Goal: Information Seeking & Learning: Learn about a topic

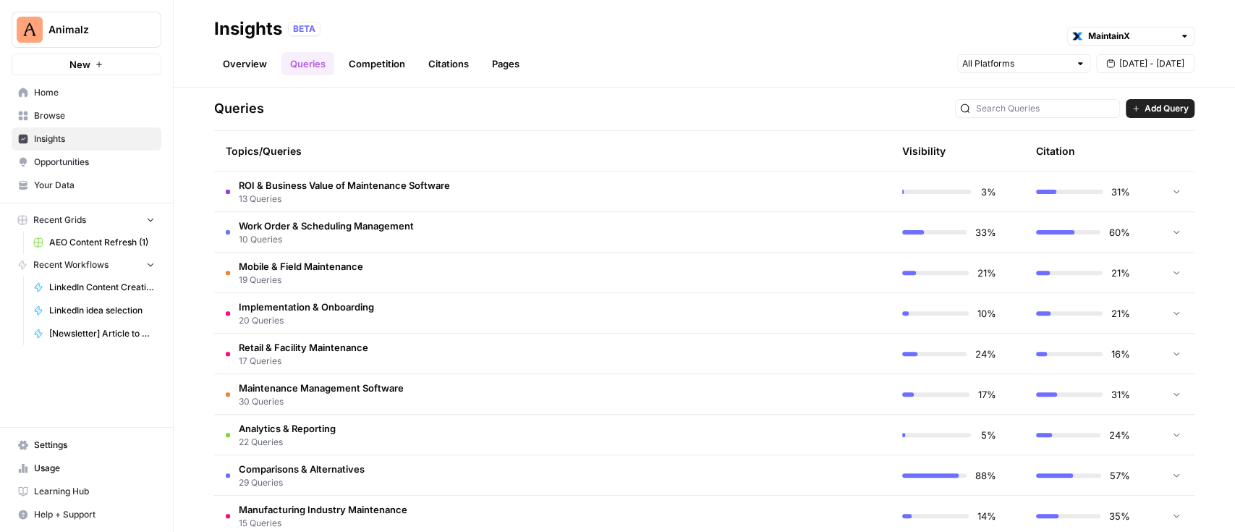
scroll to position [386, 0]
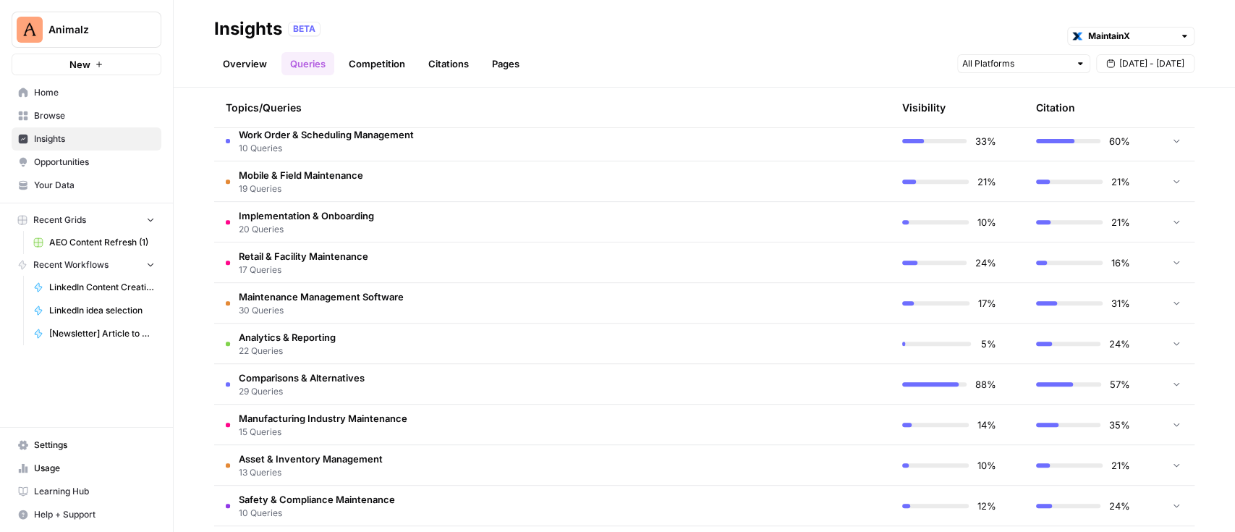
click at [494, 391] on td "Comparisons & Alternatives 29 Queries" at bounding box center [483, 384] width 539 height 40
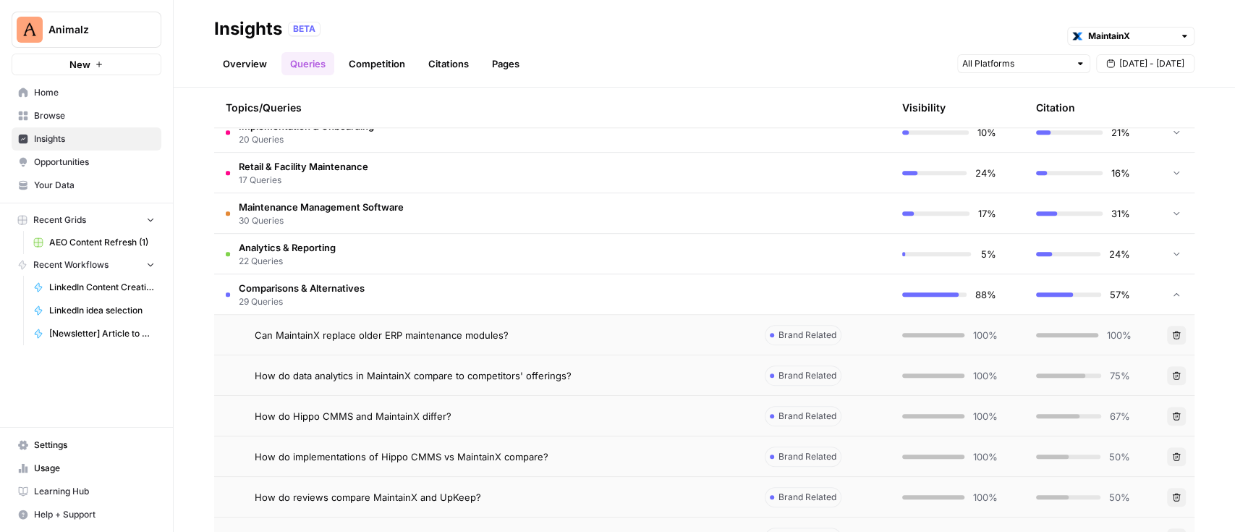
scroll to position [579, 0]
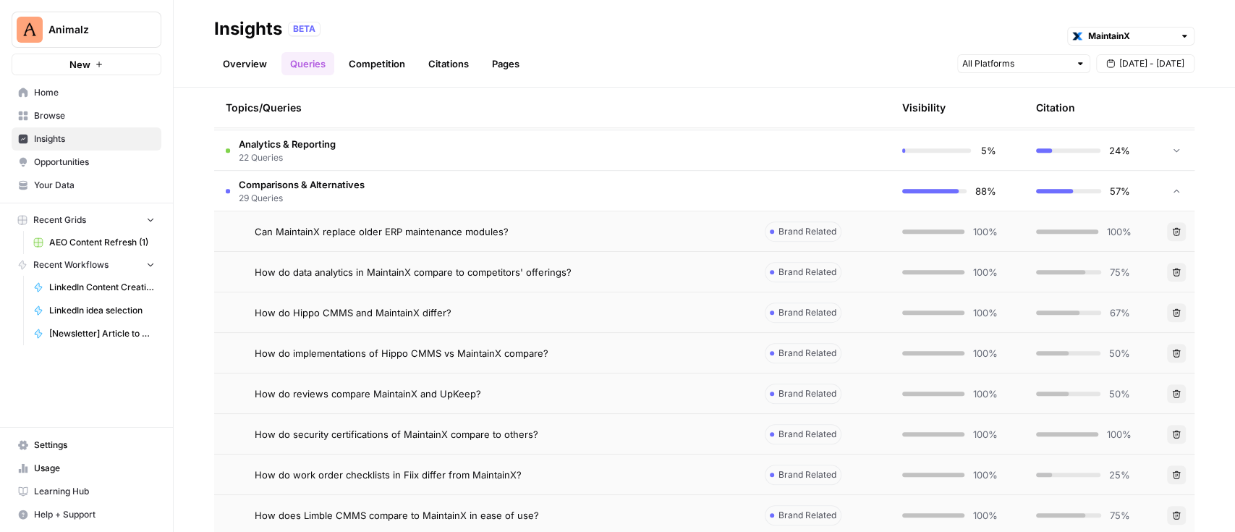
click at [424, 281] on td "How do data analytics in MaintainX compare to competitors' offerings?" at bounding box center [483, 272] width 539 height 40
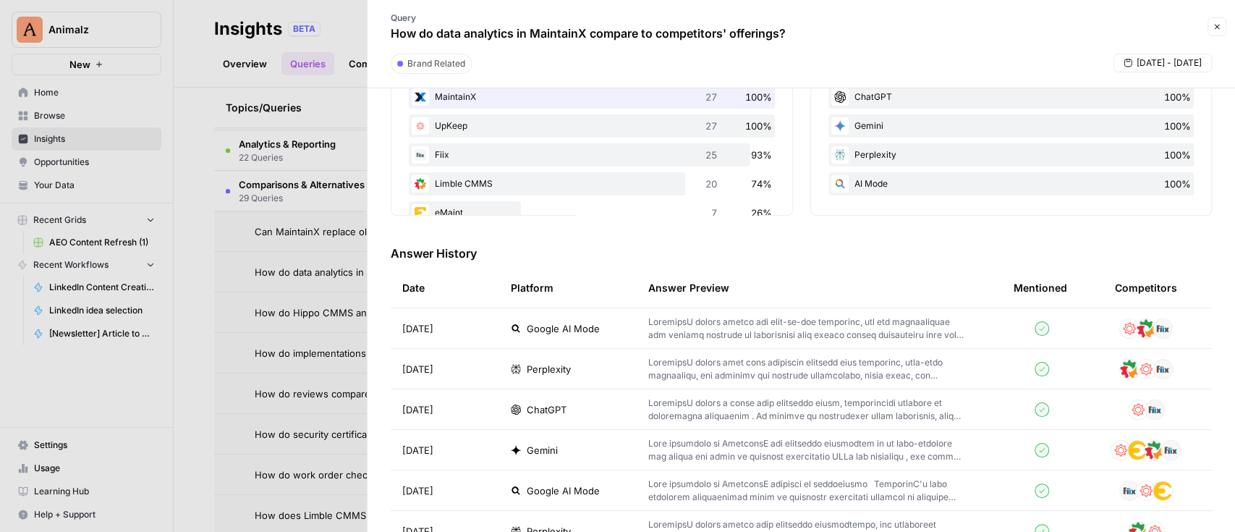
scroll to position [386, 0]
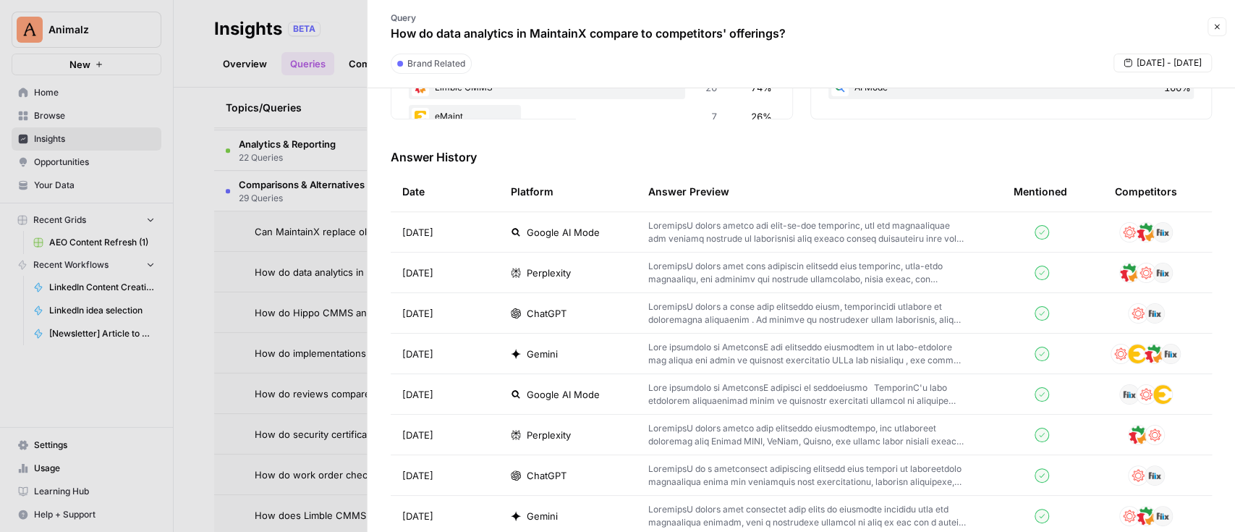
click at [766, 318] on p at bounding box center [807, 313] width 319 height 26
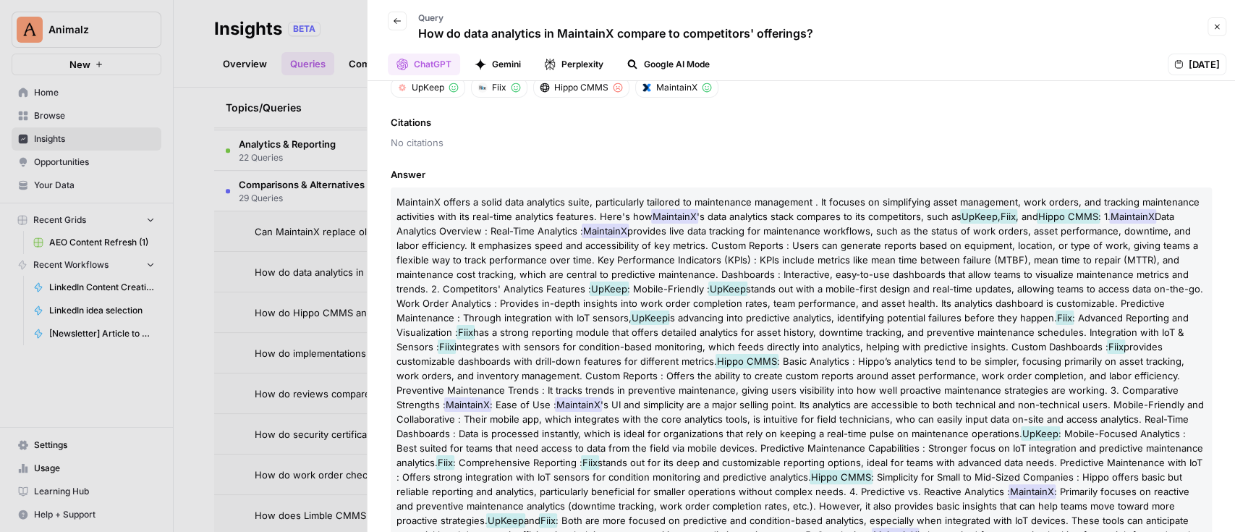
scroll to position [217, 0]
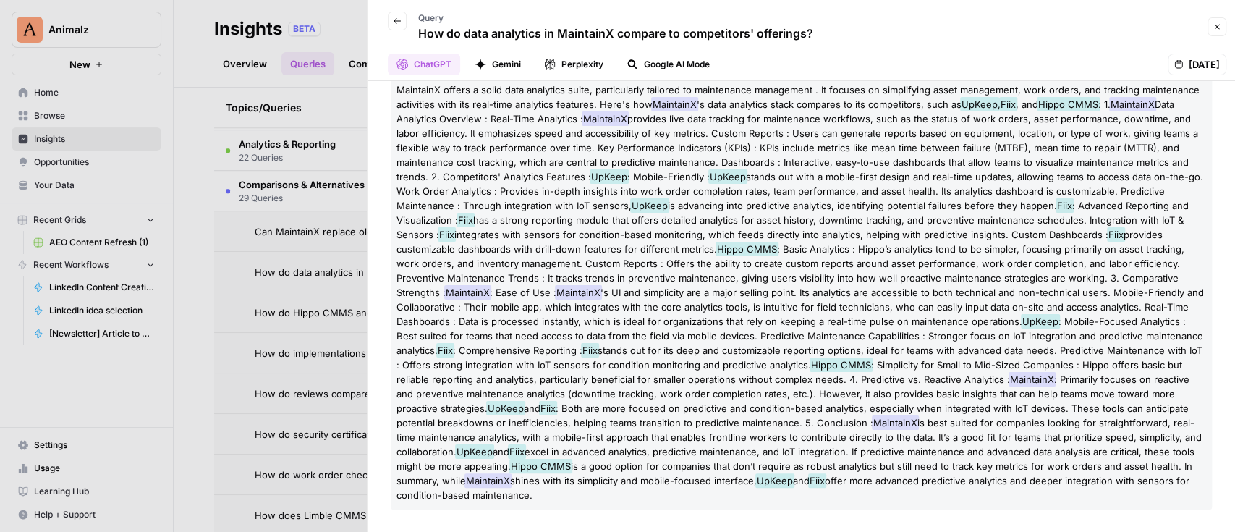
click at [1210, 30] on button "Close" at bounding box center [1217, 26] width 19 height 19
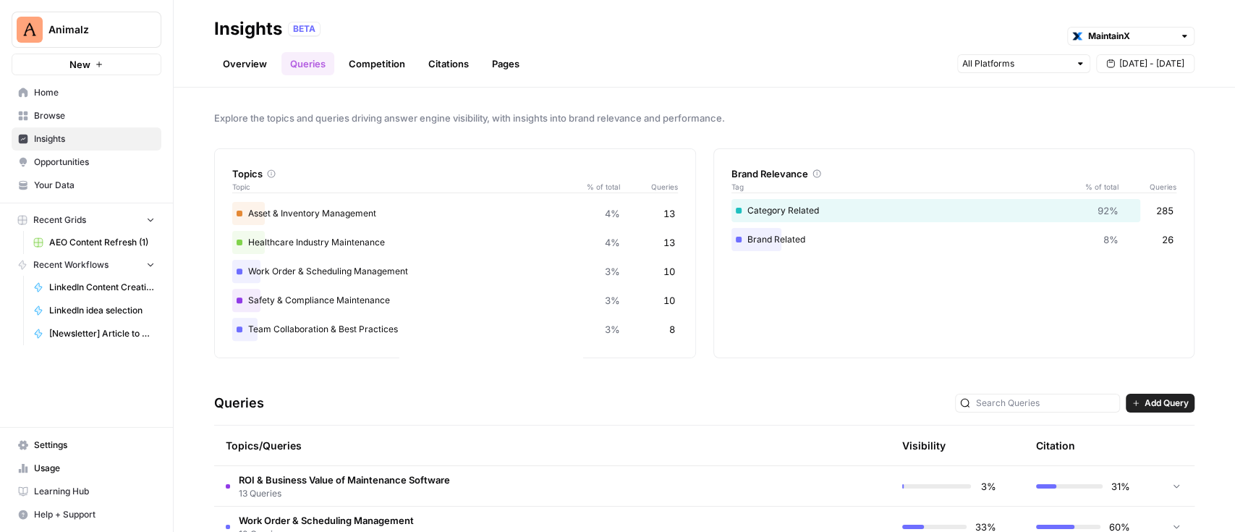
scroll to position [289, 0]
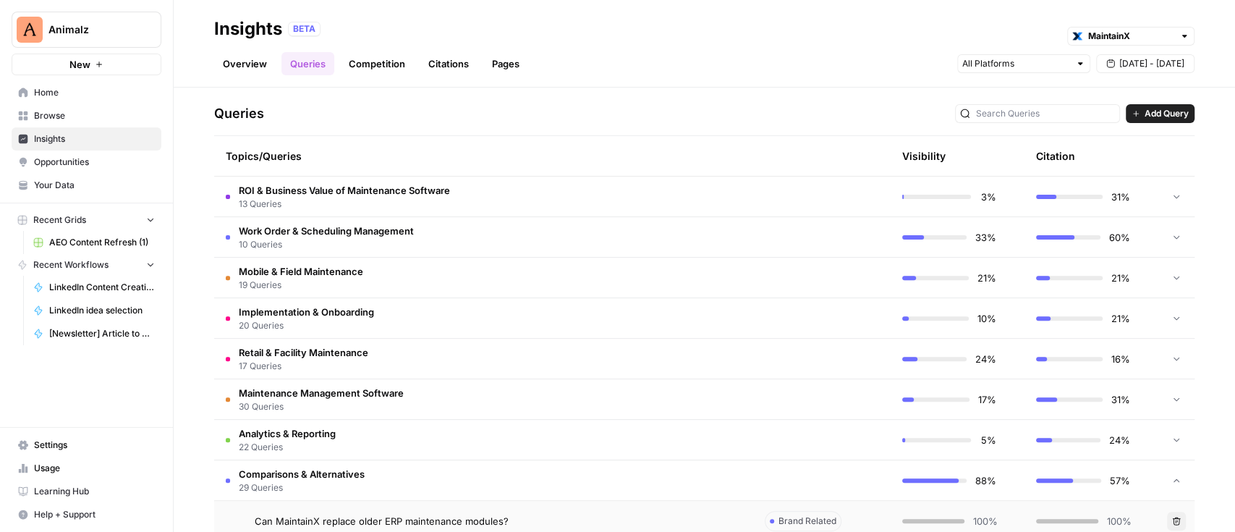
click at [604, 242] on td "Work Order & Scheduling Management 10 Queries" at bounding box center [483, 237] width 539 height 40
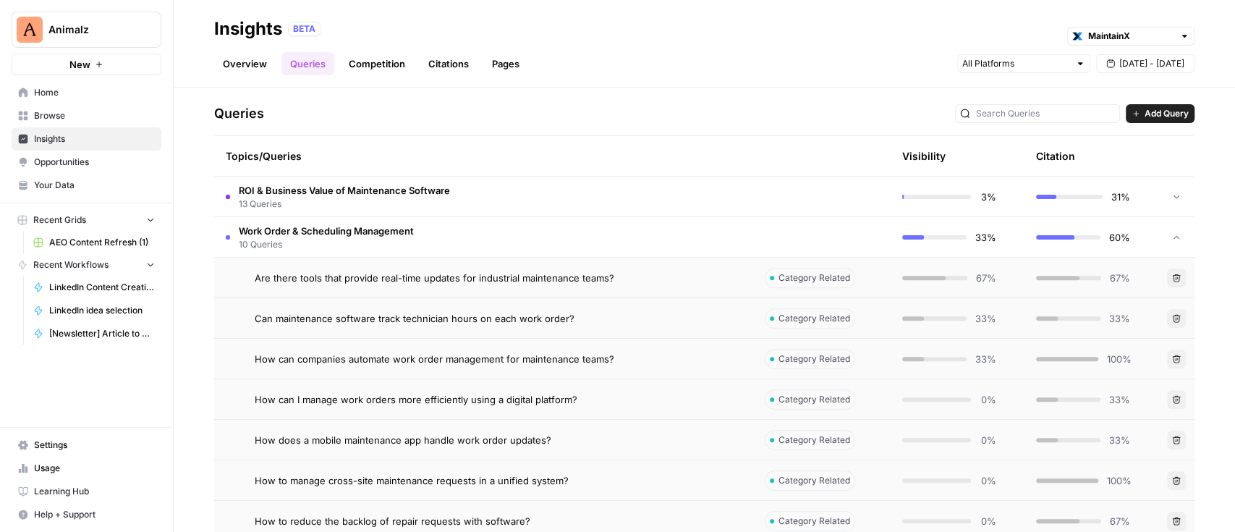
click at [517, 263] on td "Are there tools that provide real-time updates for industrial maintenance teams?" at bounding box center [483, 278] width 539 height 40
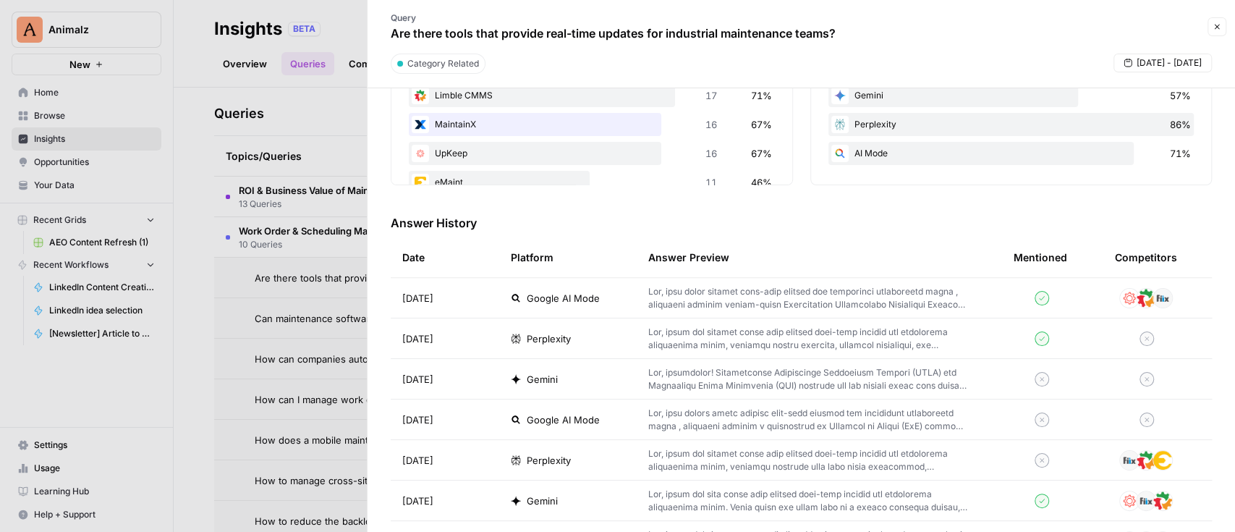
scroll to position [386, 0]
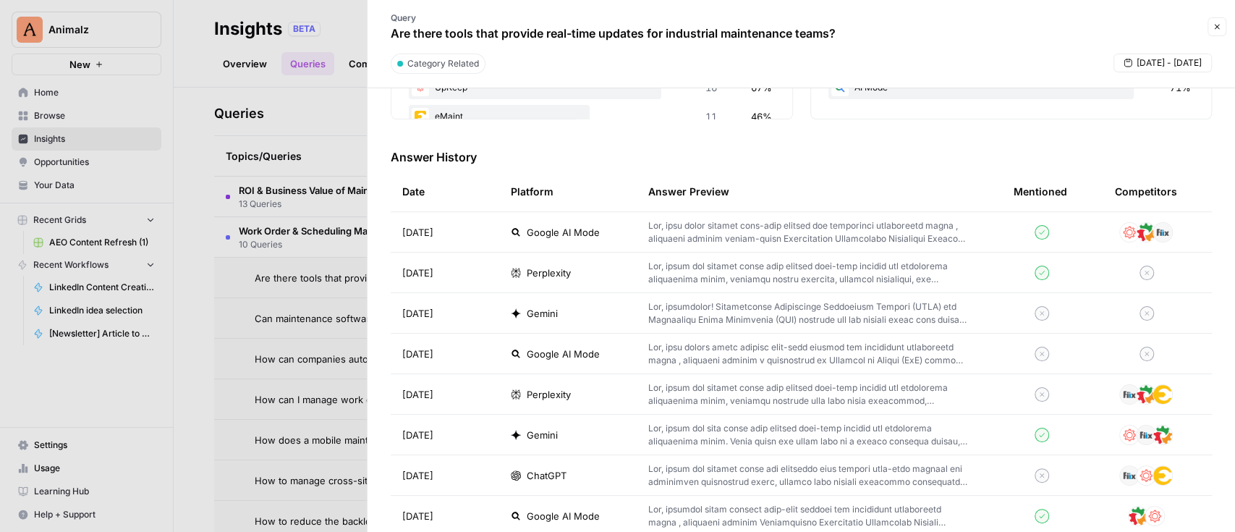
click at [1216, 32] on button "Close" at bounding box center [1217, 26] width 19 height 19
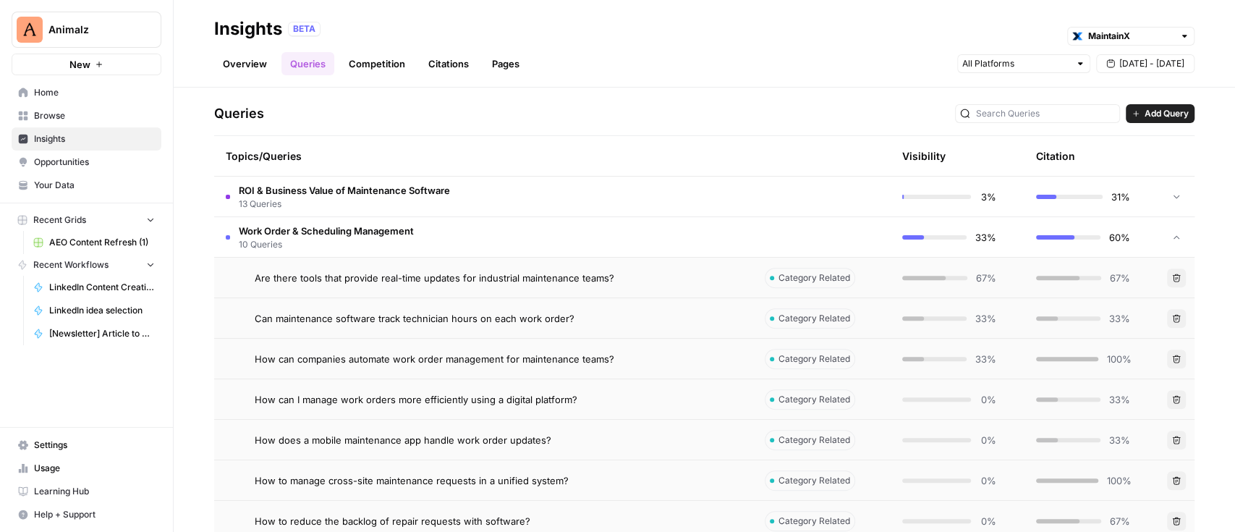
click at [344, 284] on td "Are there tools that provide real-time updates for industrial maintenance teams?" at bounding box center [483, 278] width 539 height 40
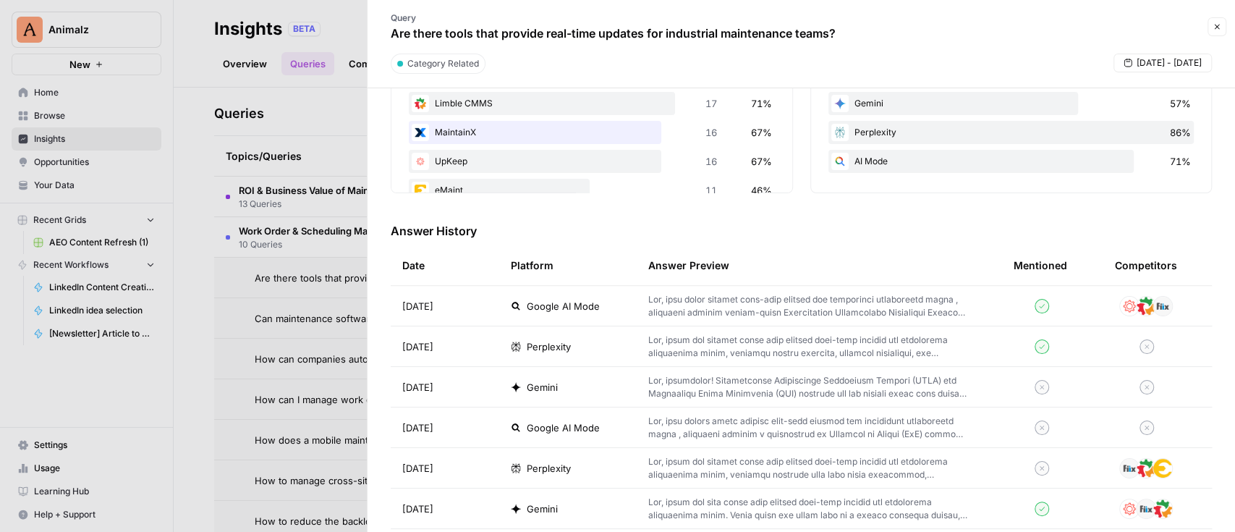
scroll to position [386, 0]
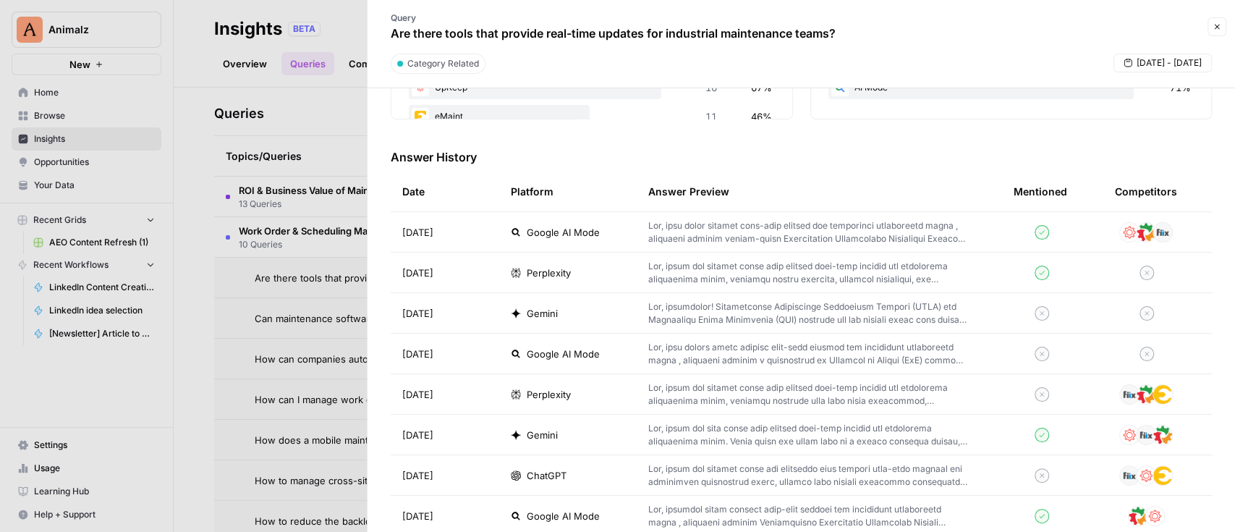
click at [765, 234] on p at bounding box center [807, 232] width 319 height 26
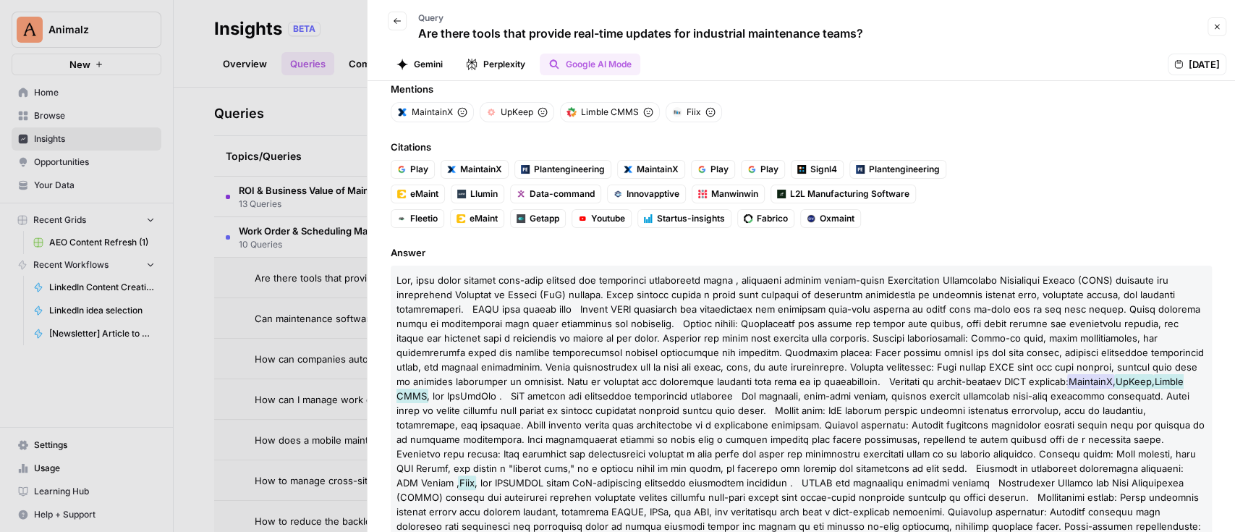
scroll to position [154, 0]
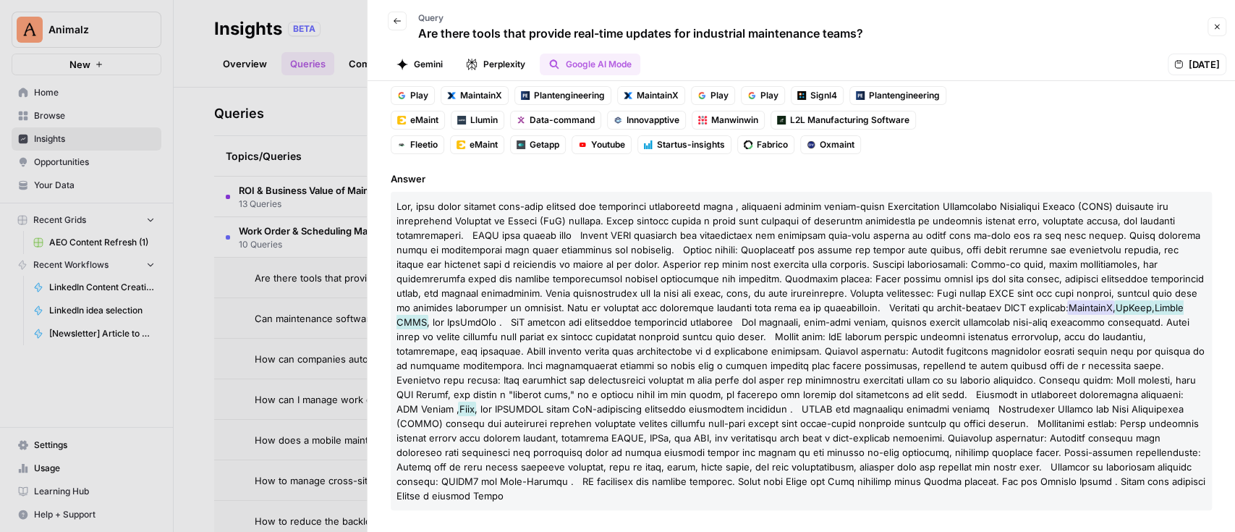
click at [765, 234] on span at bounding box center [801, 256] width 808 height 113
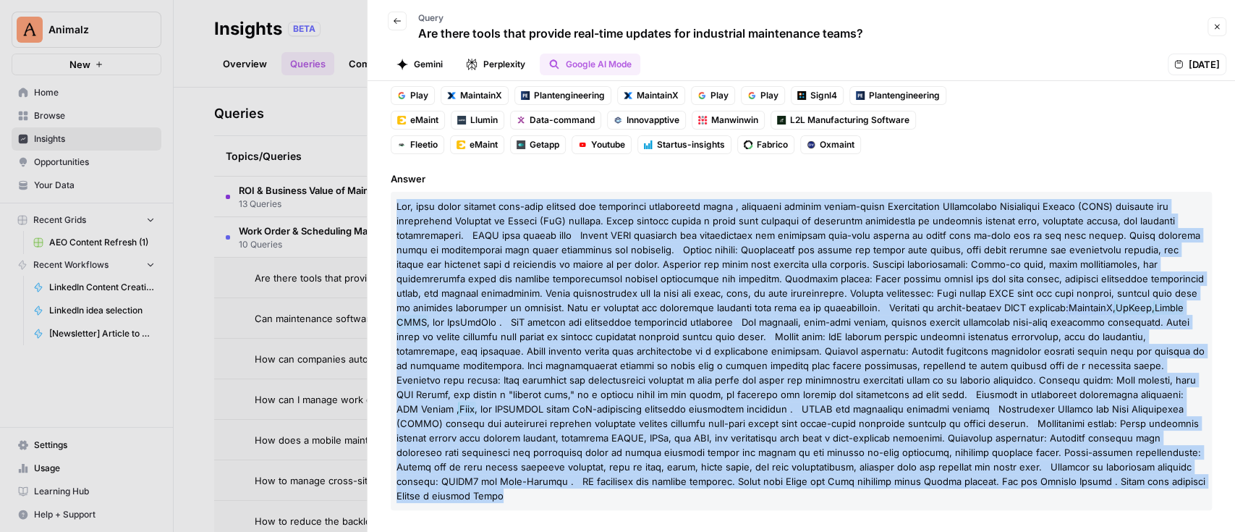
click at [765, 234] on span at bounding box center [801, 256] width 808 height 113
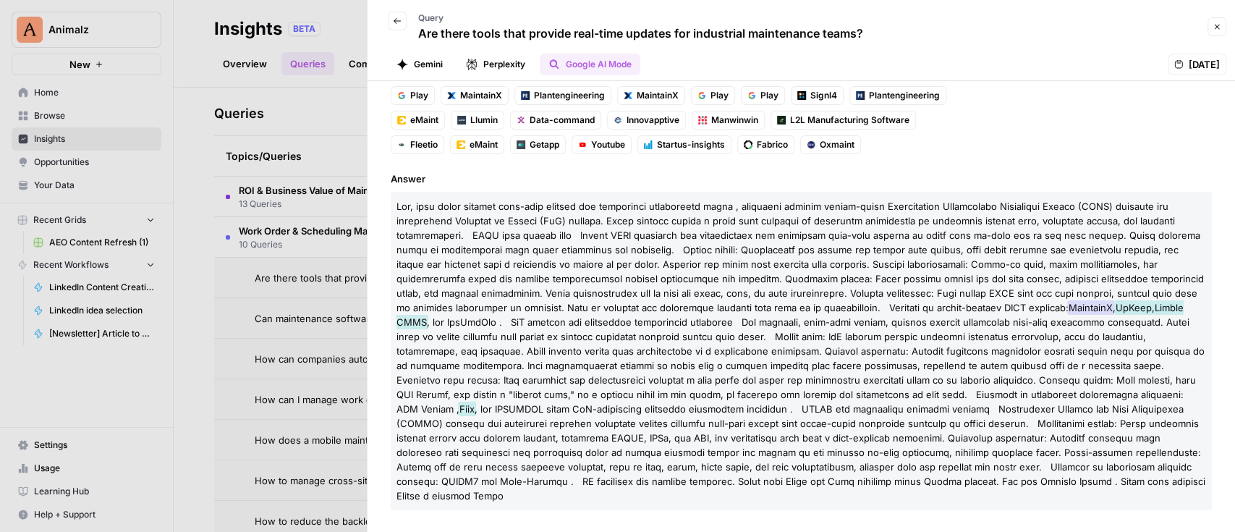
click at [822, 187] on div "Answer MaintainX , UpKeep , Limble CMMS Fiix" at bounding box center [801, 341] width 821 height 339
click at [1208, 22] on button "Close" at bounding box center [1217, 26] width 19 height 19
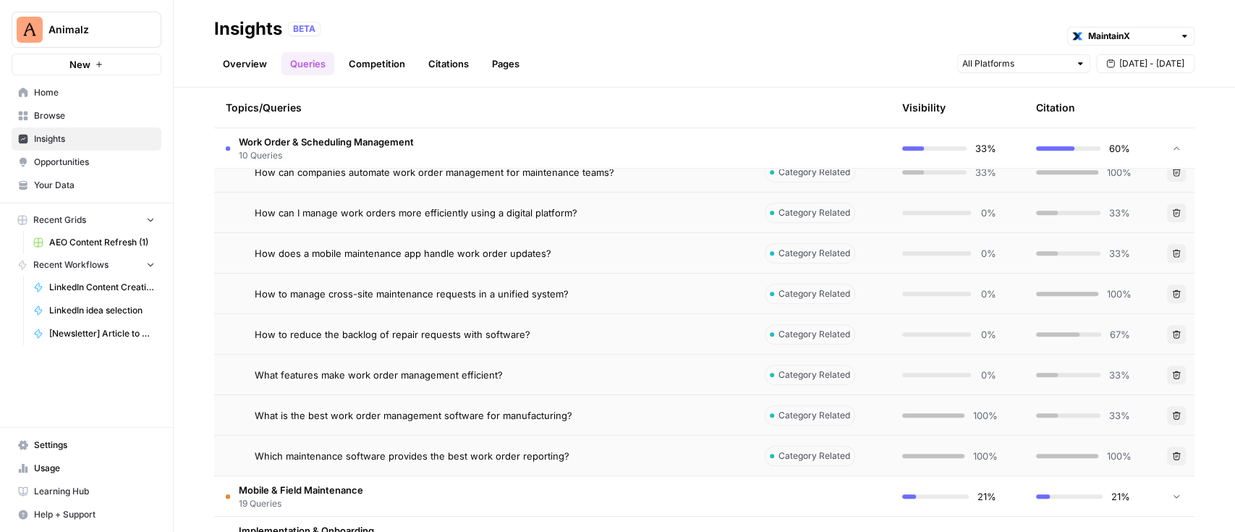
scroll to position [482, 0]
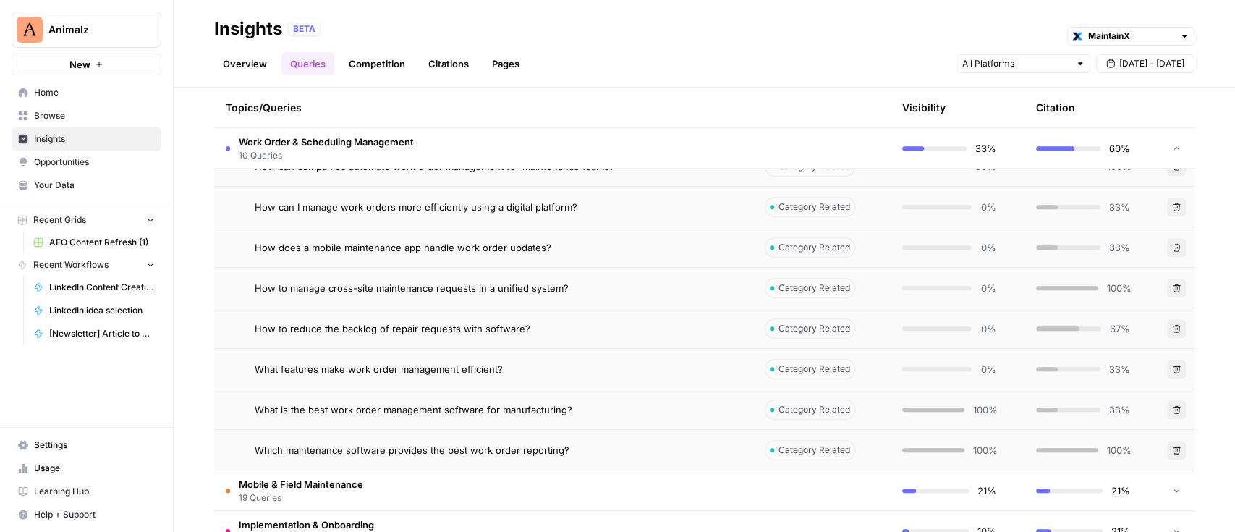
click at [446, 316] on td "How to reduce the backlog of repair requests with software?" at bounding box center [483, 328] width 539 height 40
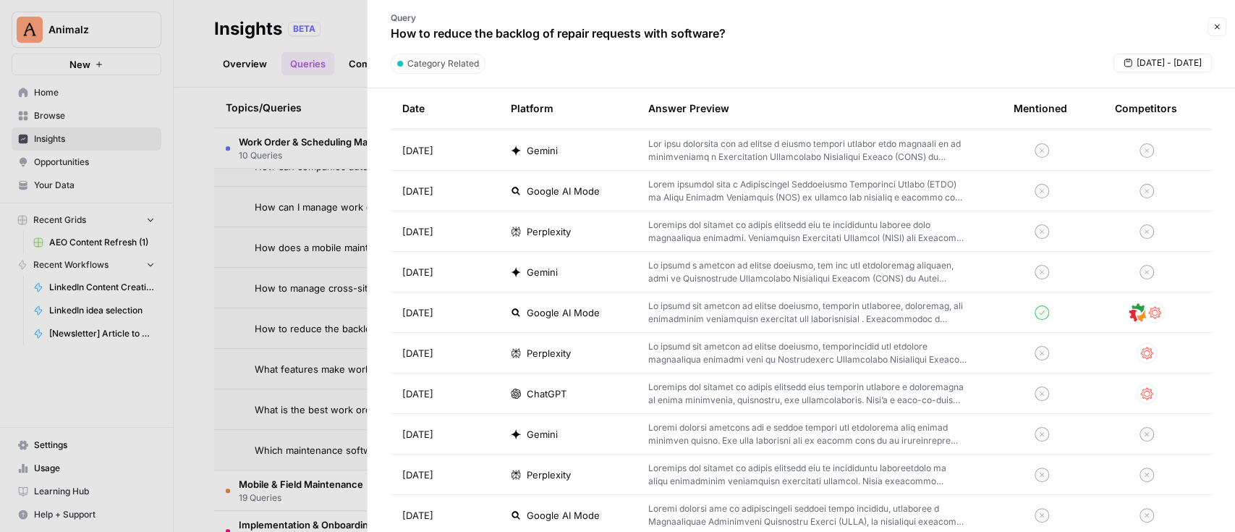
scroll to position [579, 0]
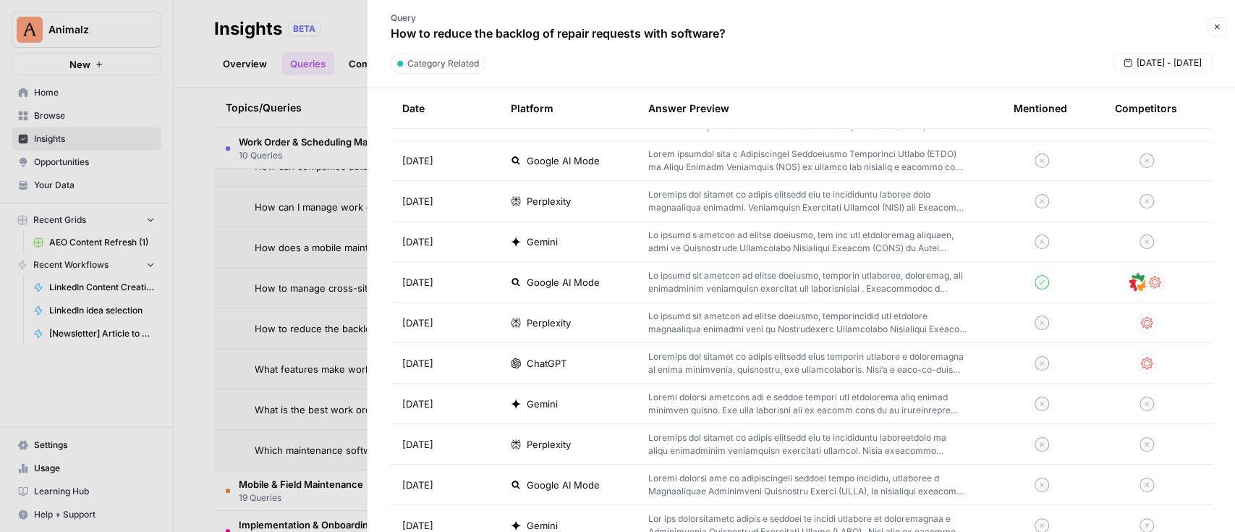
click at [727, 368] on p at bounding box center [807, 363] width 319 height 26
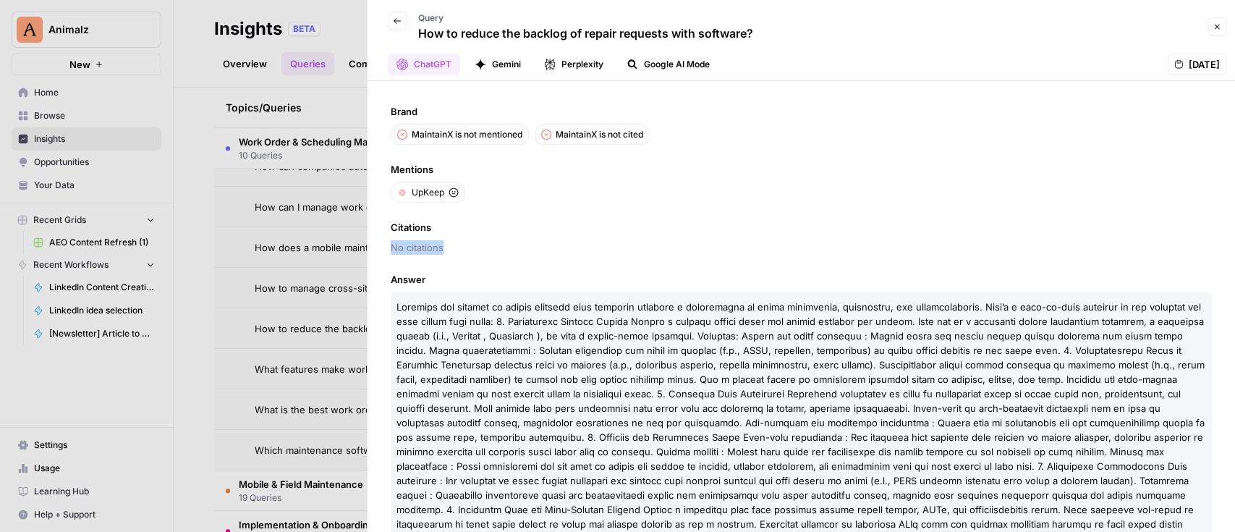
drag, startPoint x: 504, startPoint y: 246, endPoint x: 388, endPoint y: 241, distance: 115.9
click at [388, 241] on div "Brand MaintainX is not mentioned MaintainX is not cited Mentions UpKeep Citatio…" at bounding box center [802, 306] width 868 height 451
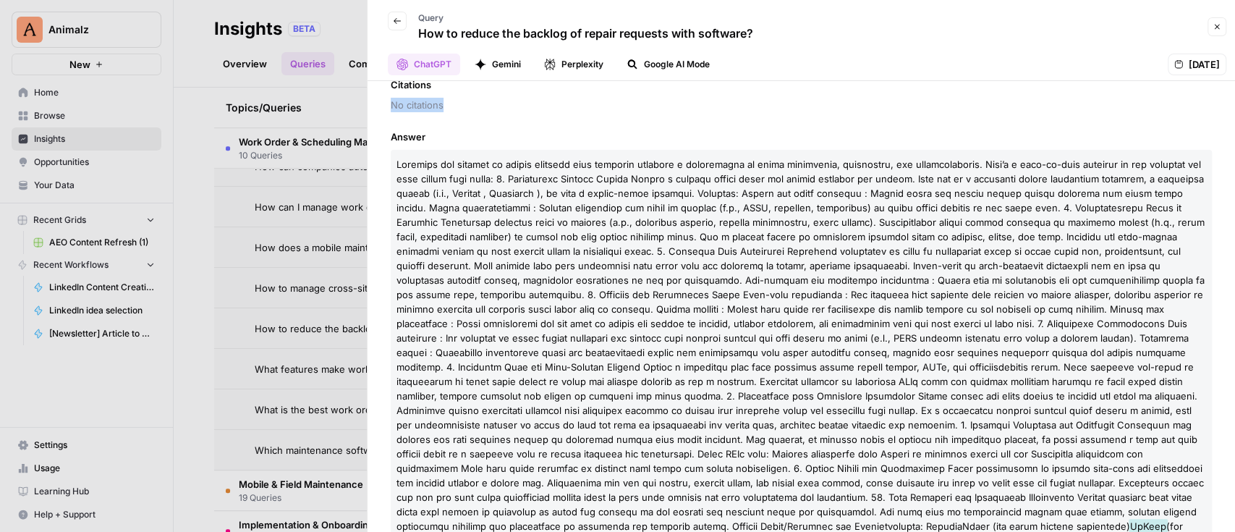
scroll to position [217, 0]
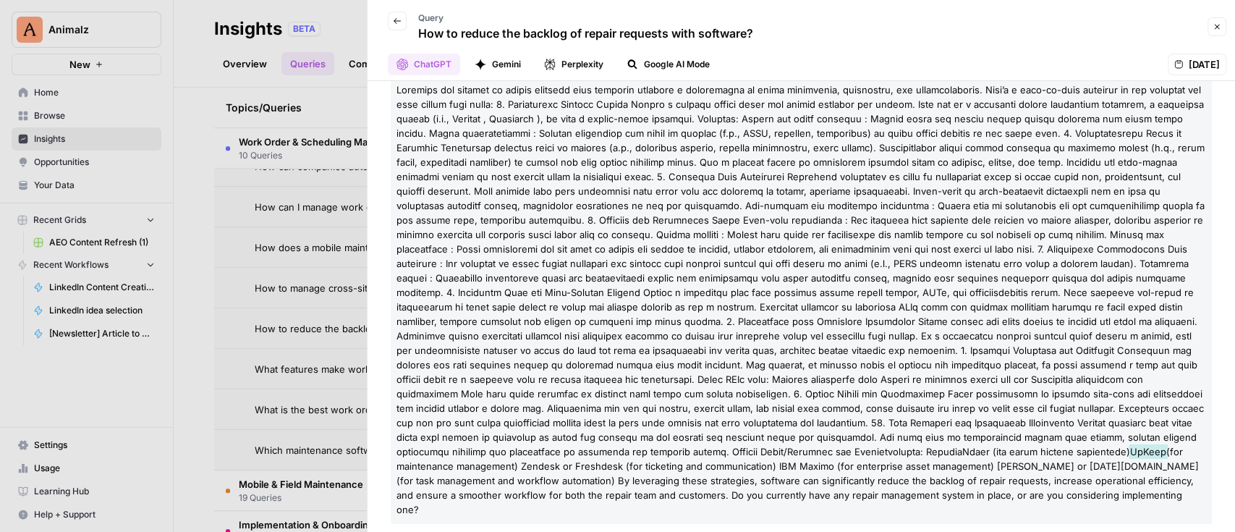
click at [666, 231] on span at bounding box center [801, 270] width 808 height 373
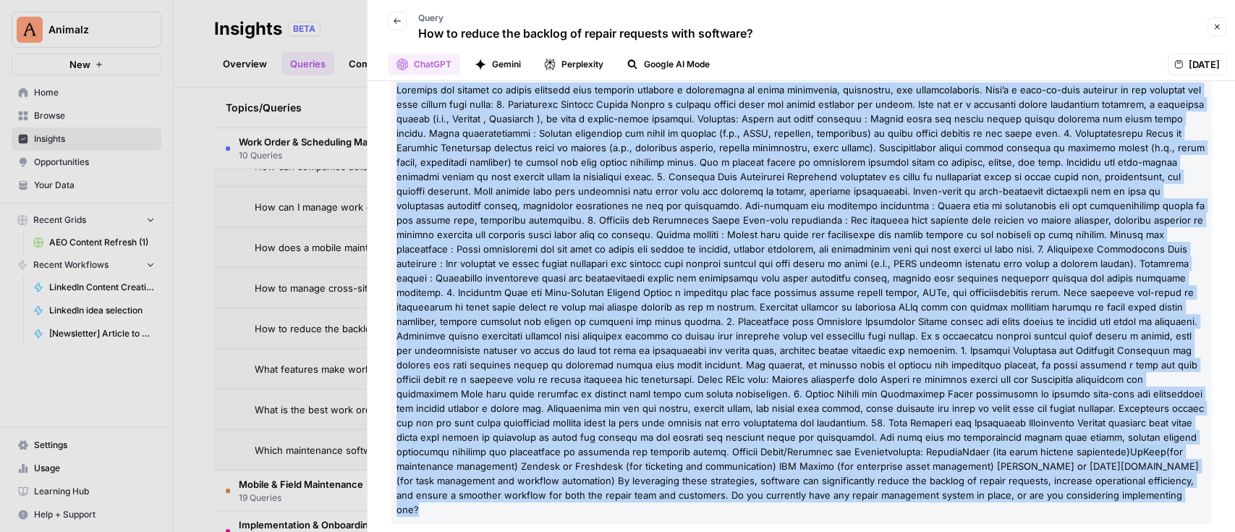
click at [666, 231] on span at bounding box center [801, 270] width 808 height 373
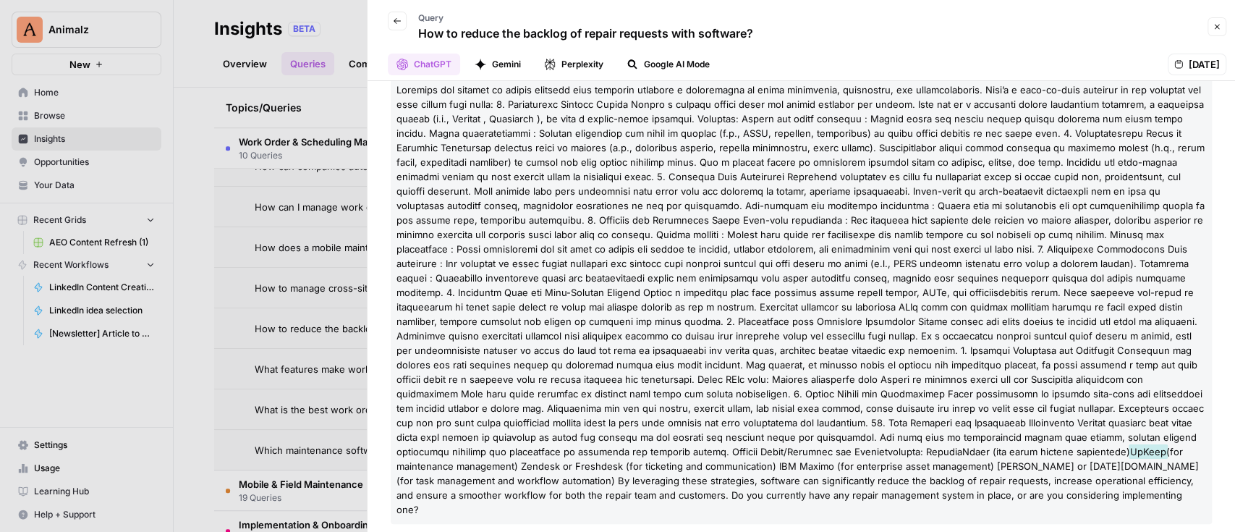
scroll to position [0, 0]
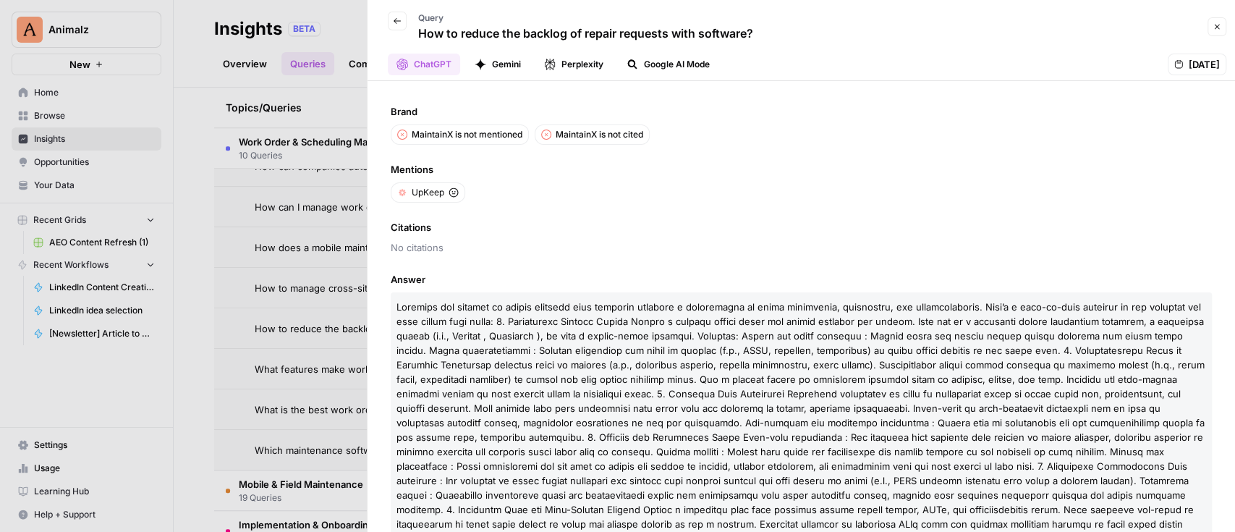
click at [679, 292] on p "UpKeep (for maintenance management) Zendesk or Freshdesk (for ticketing and com…" at bounding box center [801, 516] width 821 height 449
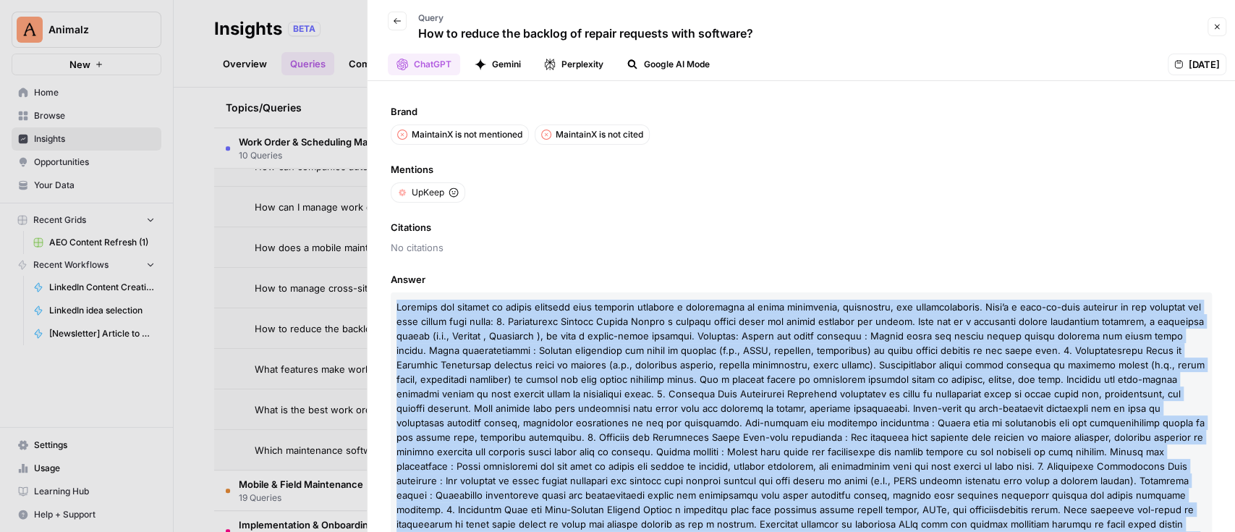
click at [679, 292] on p "UpKeep (for maintenance management) Zendesk or Freshdesk (for ticketing and com…" at bounding box center [801, 516] width 821 height 449
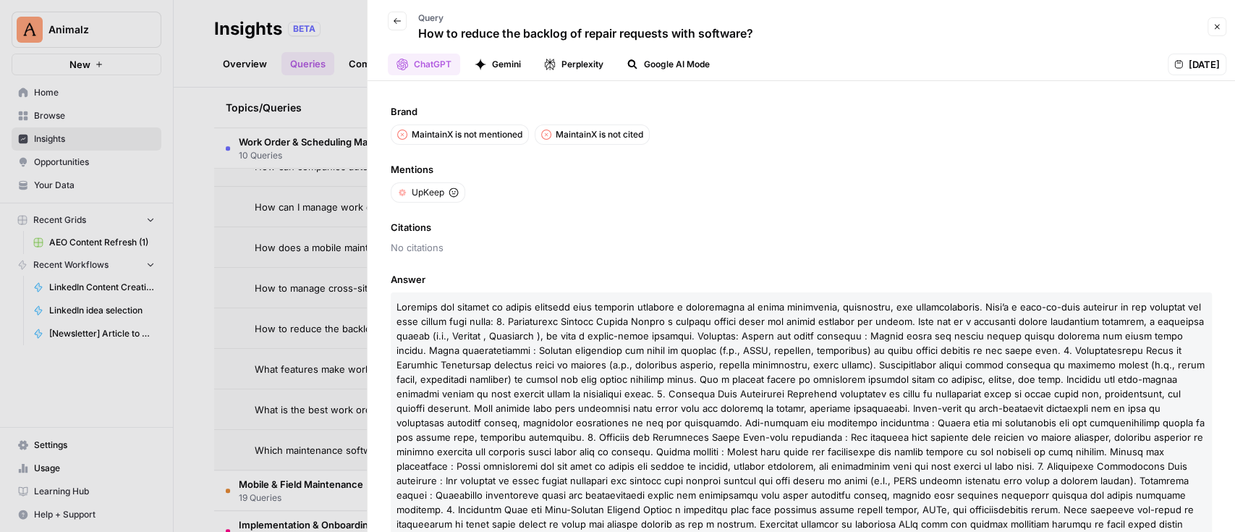
click at [690, 235] on div "Citations No citations" at bounding box center [801, 237] width 821 height 35
click at [401, 22] on button "Back" at bounding box center [397, 21] width 19 height 19
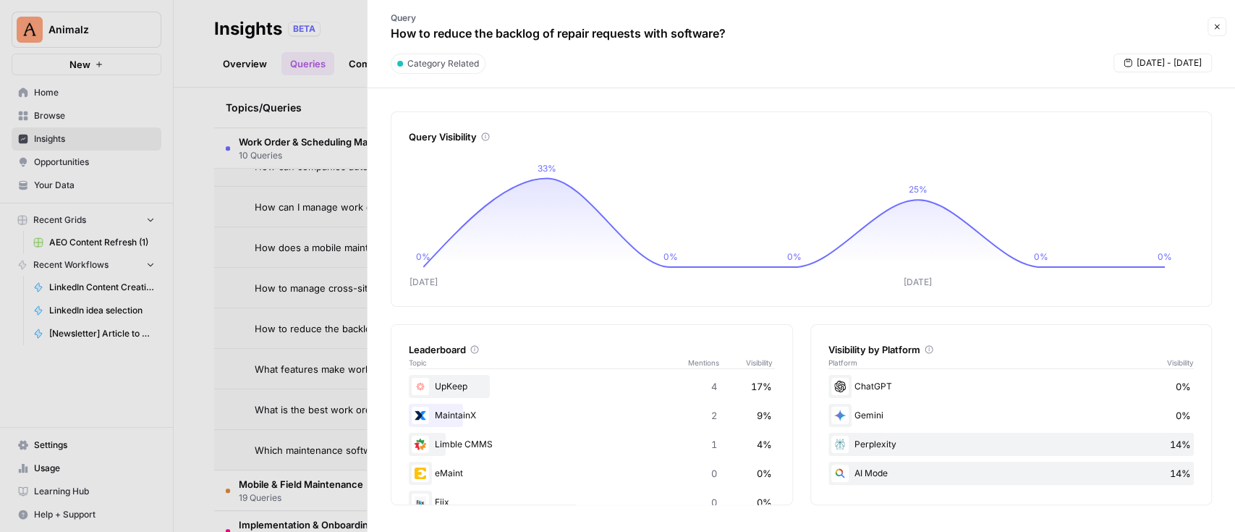
click at [292, 465] on div at bounding box center [617, 266] width 1235 height 532
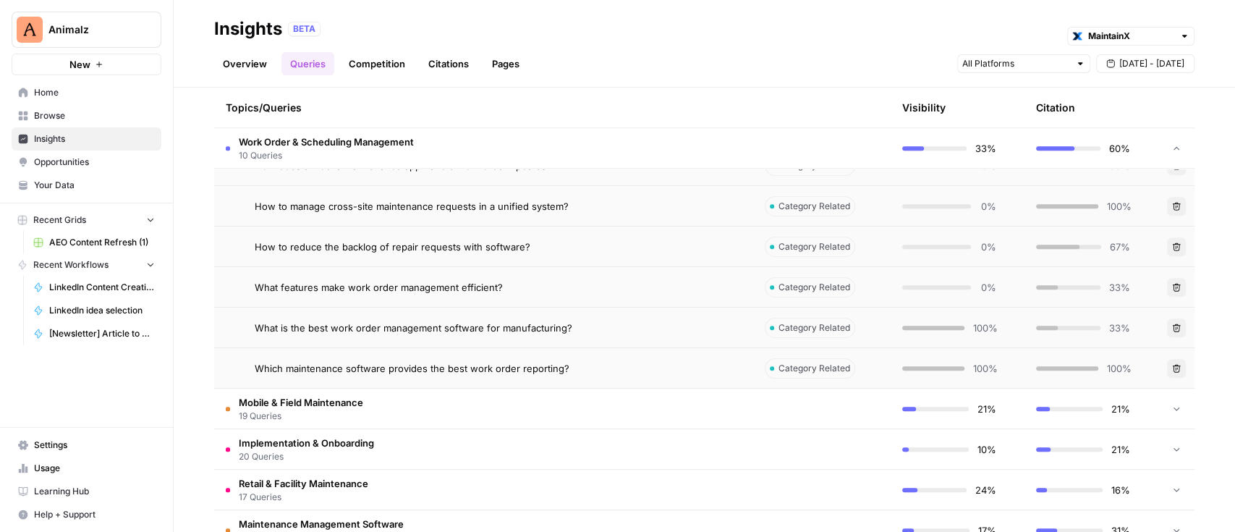
scroll to position [675, 0]
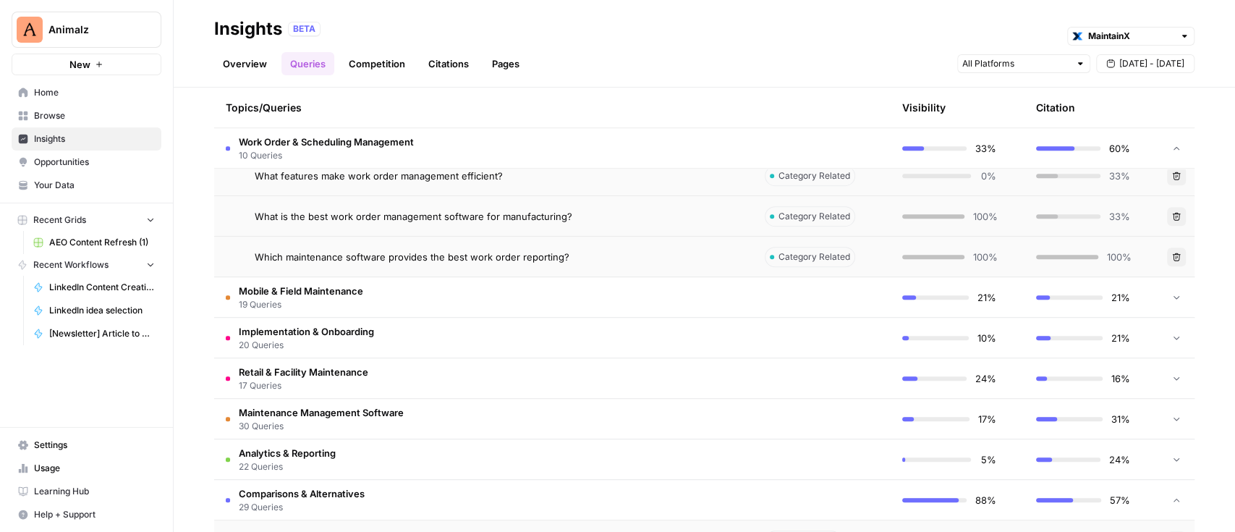
click at [405, 375] on td "Retail & Facility Maintenance 17 Queries" at bounding box center [483, 378] width 539 height 40
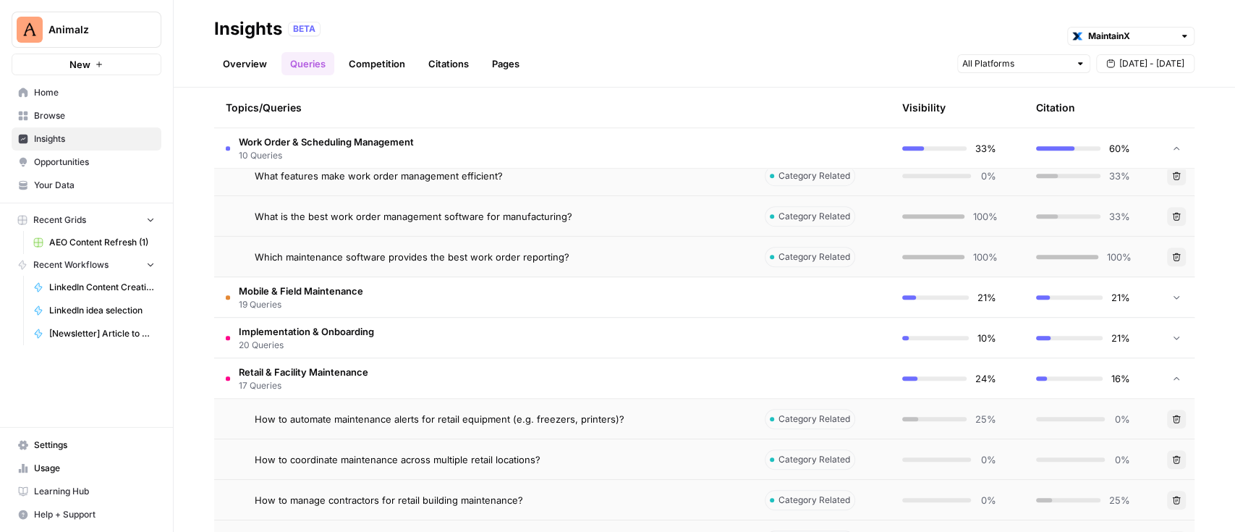
scroll to position [868, 0]
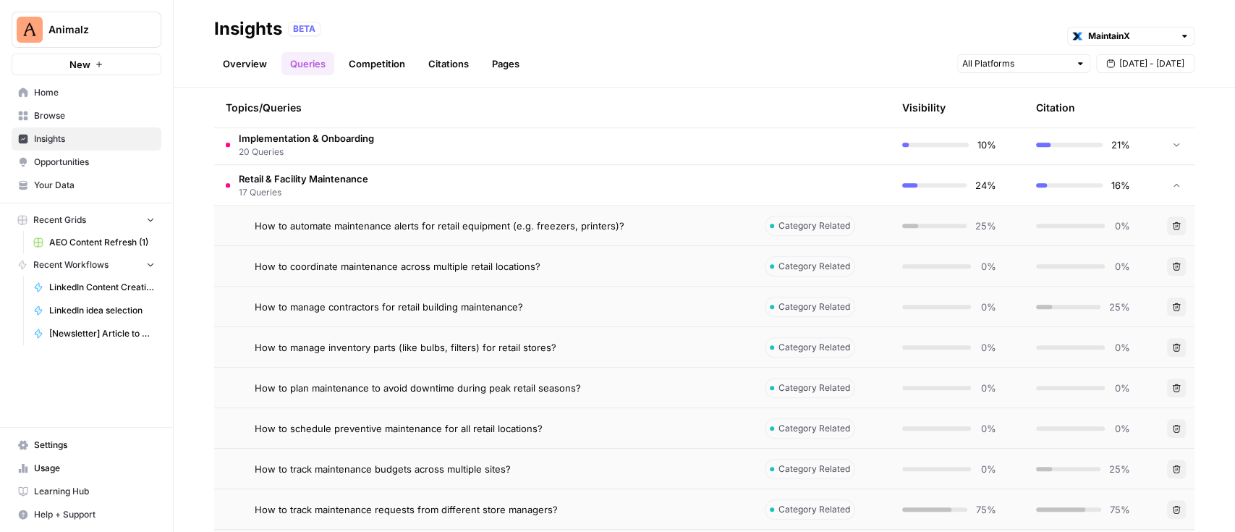
click at [487, 352] on span "How to manage inventory parts (like bulbs, filters) for retail stores?" at bounding box center [406, 347] width 302 height 14
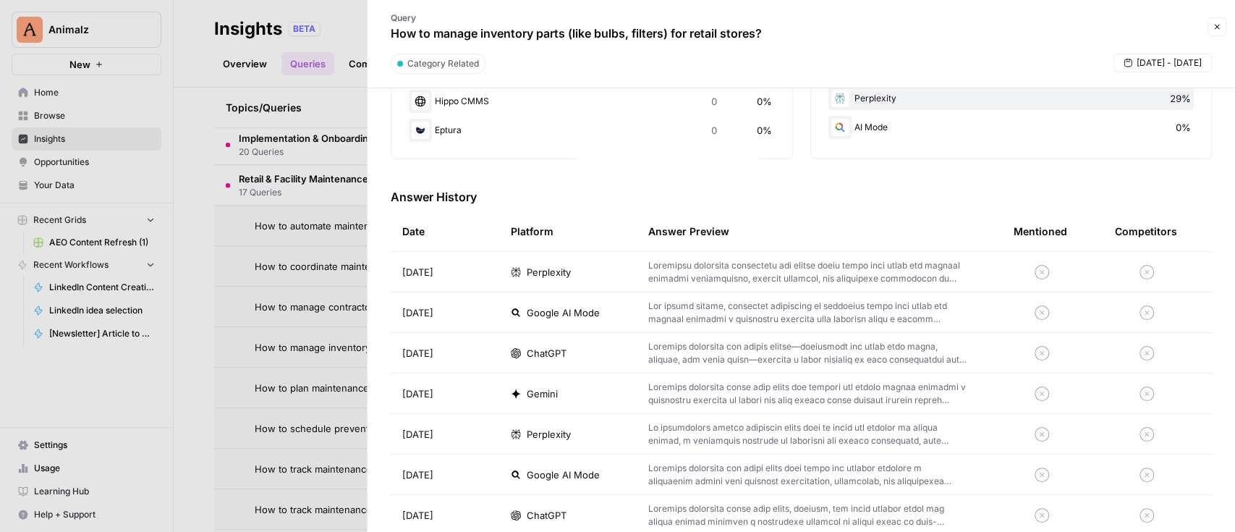
scroll to position [386, 0]
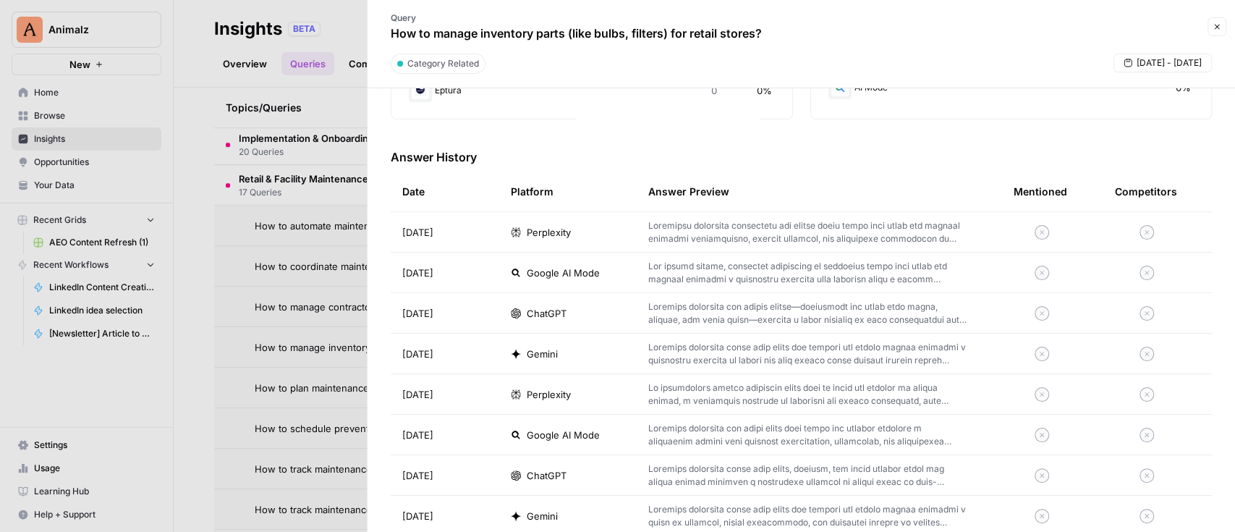
click at [716, 313] on p at bounding box center [807, 313] width 319 height 26
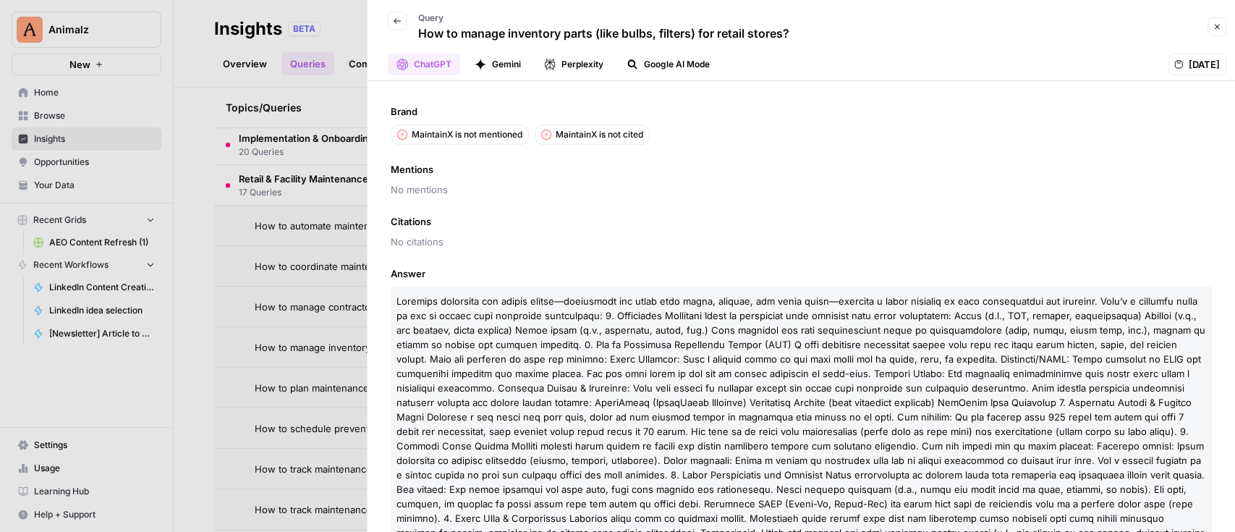
click at [1214, 19] on button "Close" at bounding box center [1217, 26] width 19 height 19
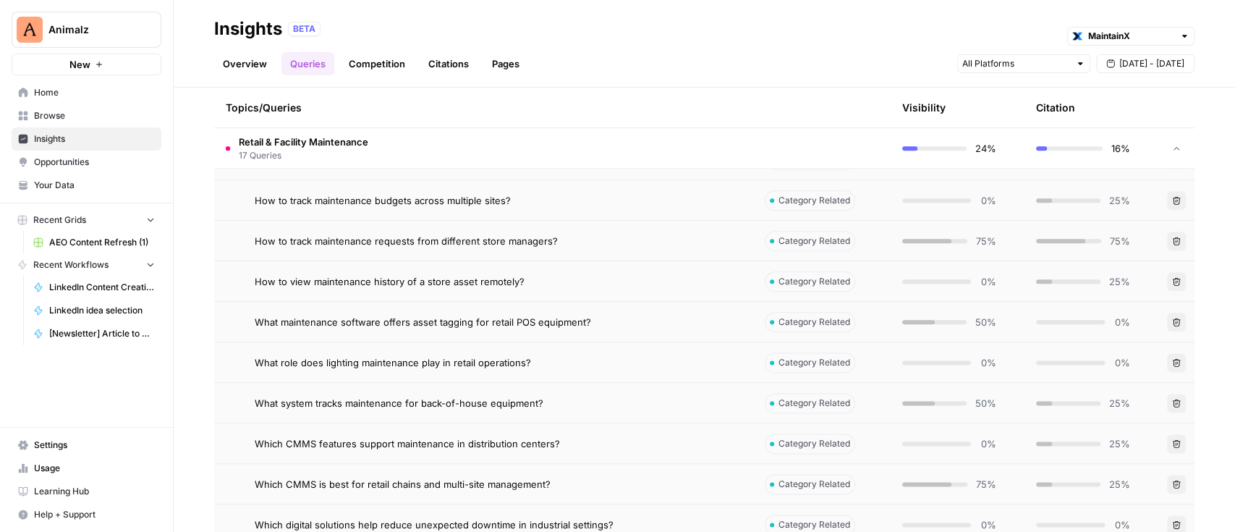
scroll to position [1158, 0]
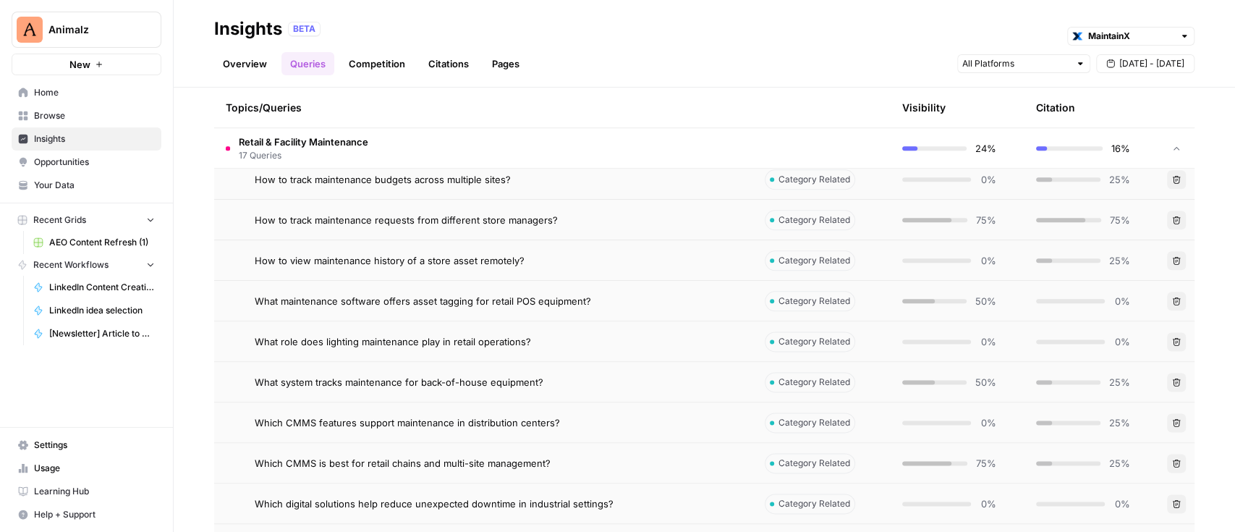
click at [425, 418] on span "Which CMMS features support maintenance in distribution centers?" at bounding box center [407, 422] width 305 height 14
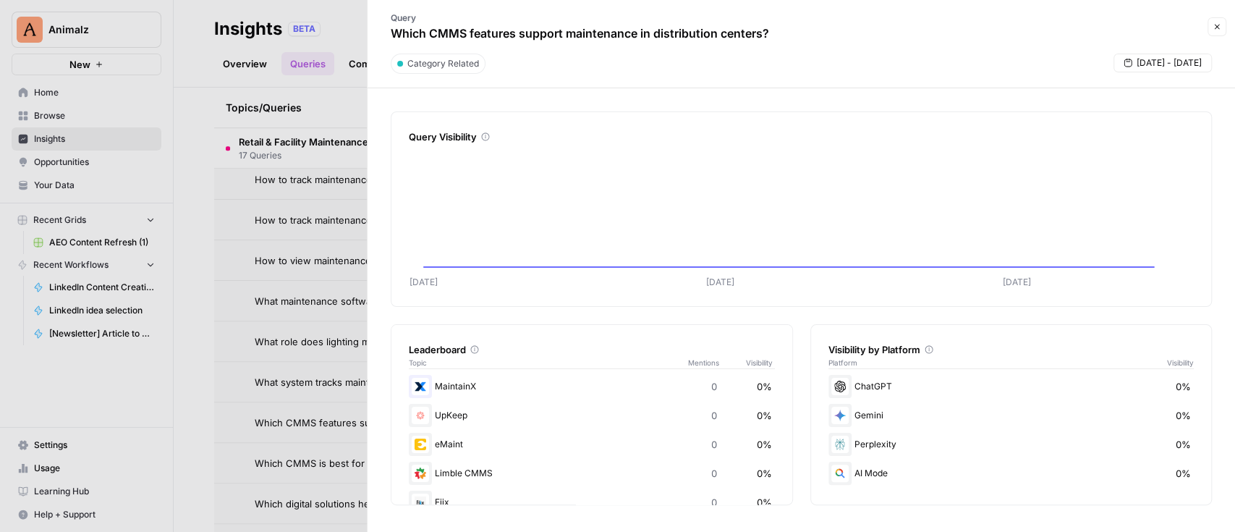
scroll to position [289, 0]
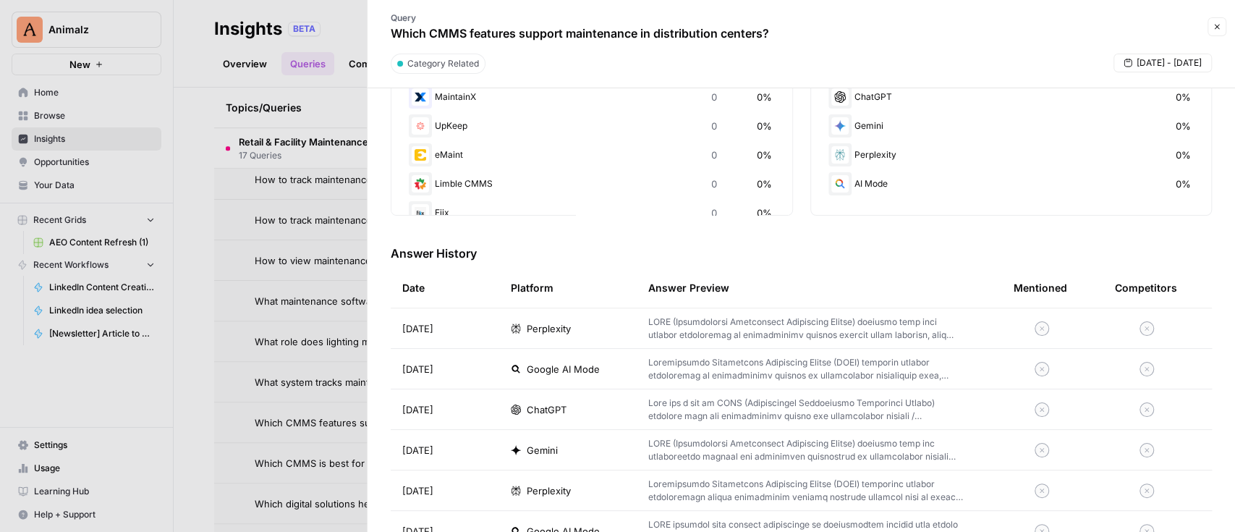
click at [687, 419] on p at bounding box center [807, 410] width 319 height 26
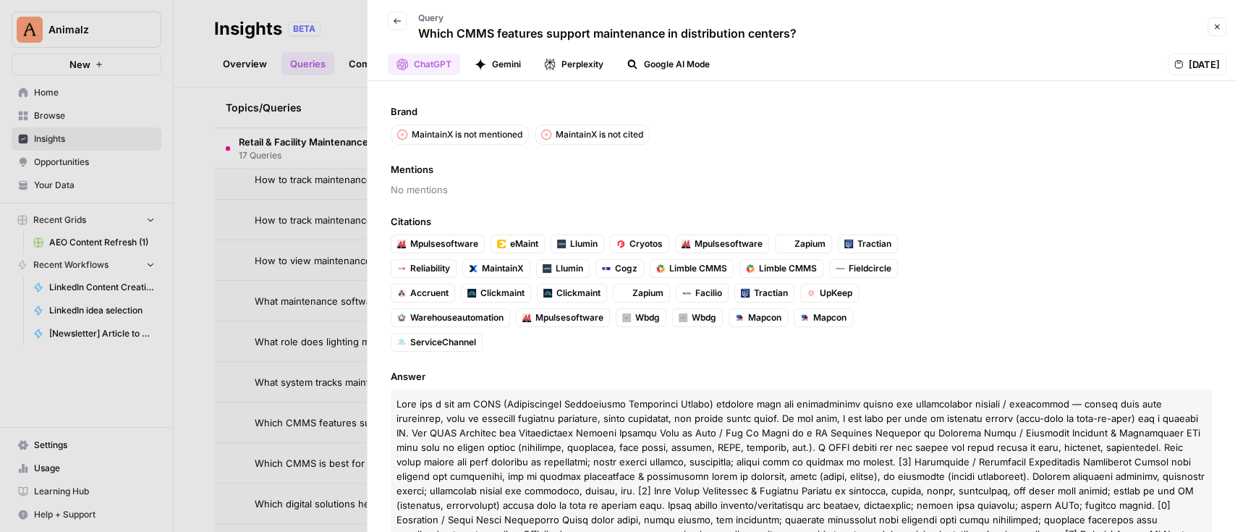
click at [1206, 32] on div "Back Query Which CMMS features support maintenance in distribution centers? Clo…" at bounding box center [801, 27] width 850 height 42
click at [1211, 29] on button "Close" at bounding box center [1217, 26] width 19 height 19
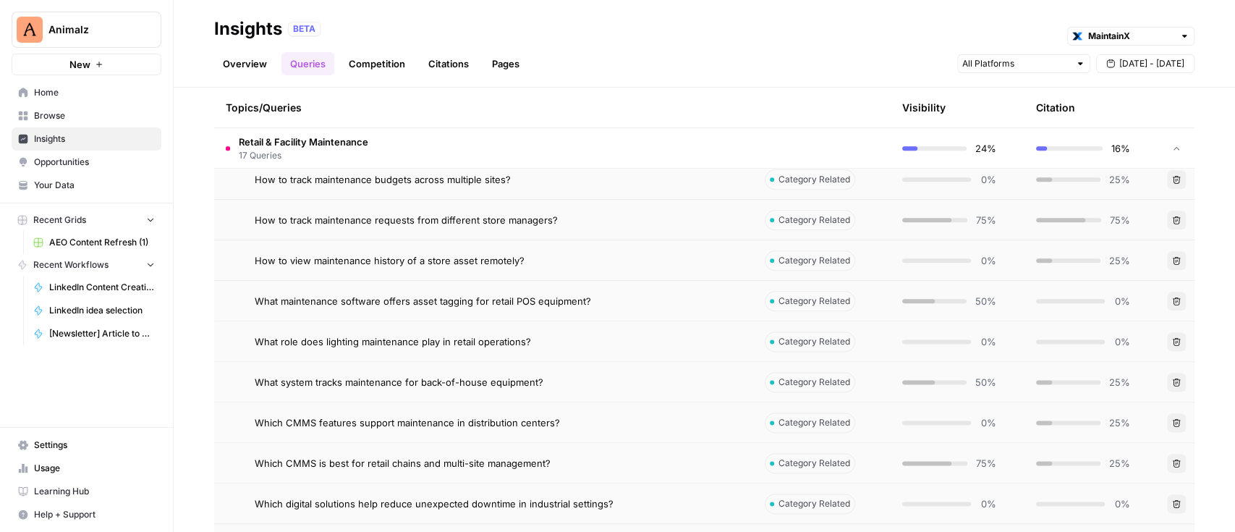
click at [28, 169] on link "Opportunities" at bounding box center [87, 162] width 150 height 23
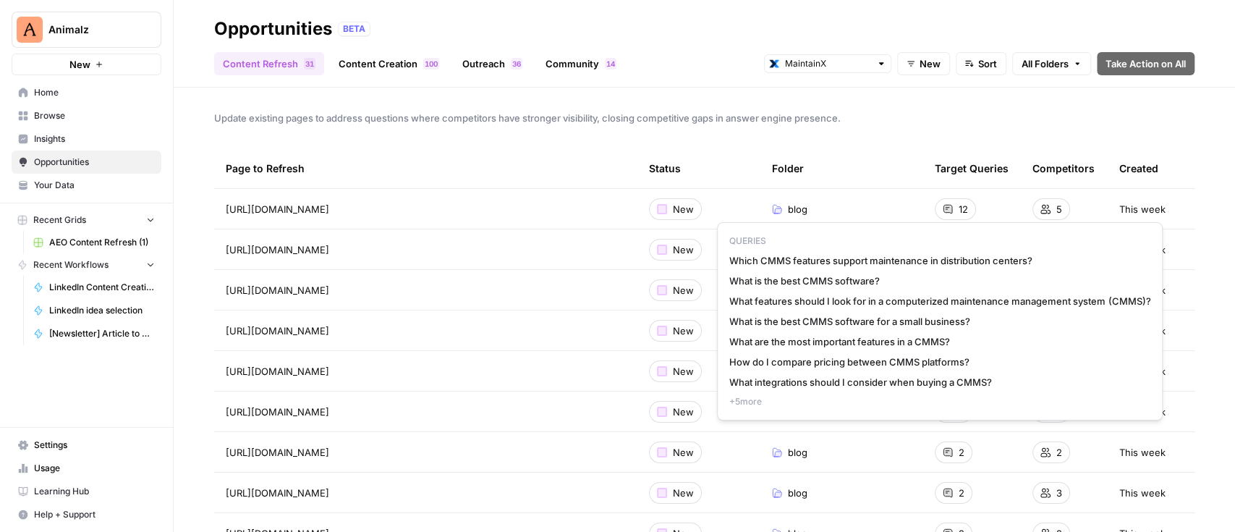
click at [748, 405] on span "+ 5 more" at bounding box center [939, 401] width 421 height 13
click at [874, 355] on span "How do I compare pricing between CMMS platforms?" at bounding box center [939, 362] width 421 height 14
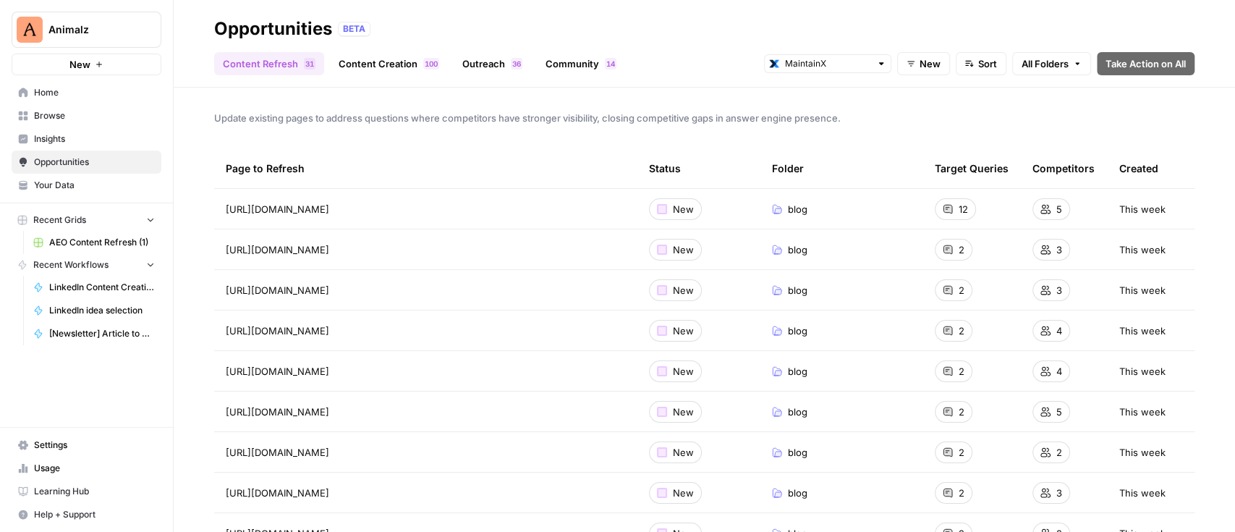
click at [703, 206] on td "New" at bounding box center [699, 209] width 123 height 40
click at [673, 211] on span "New" at bounding box center [683, 209] width 21 height 14
click at [657, 211] on div at bounding box center [662, 209] width 10 height 10
click at [657, 208] on div at bounding box center [662, 209] width 10 height 10
click at [654, 208] on div "New" at bounding box center [675, 209] width 53 height 22
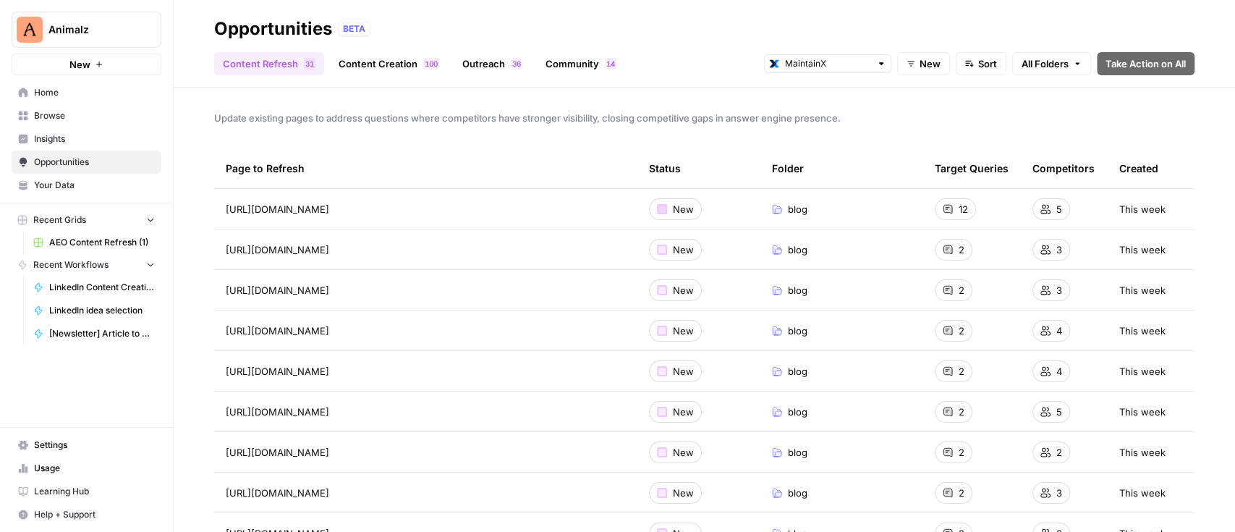
click at [657, 211] on div at bounding box center [662, 209] width 10 height 10
click at [426, 62] on span "1" at bounding box center [427, 64] width 4 height 12
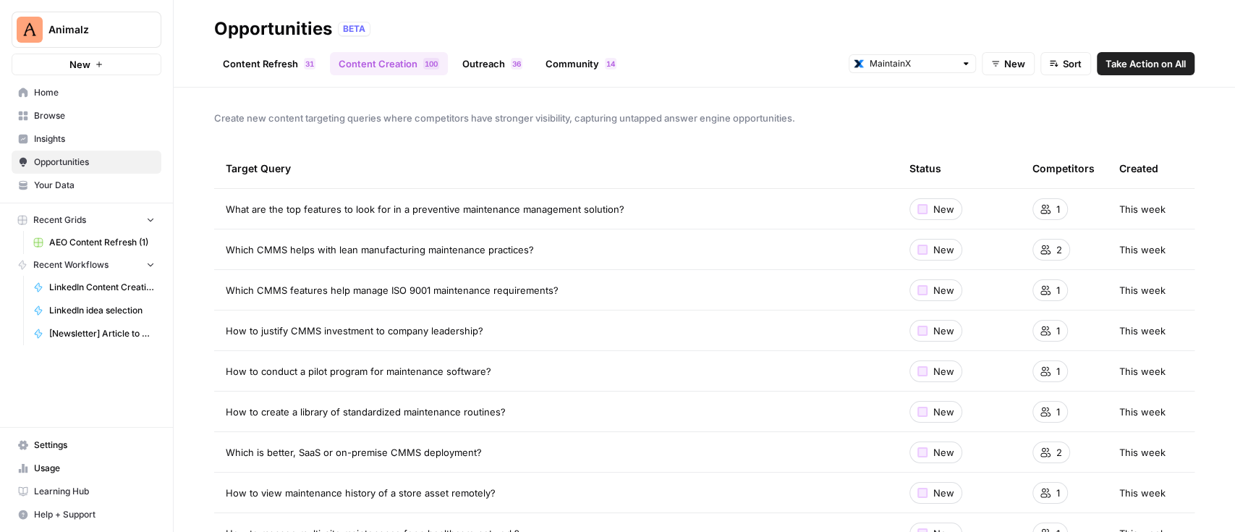
click at [235, 67] on link "Content Refresh 1 3" at bounding box center [269, 63] width 110 height 23
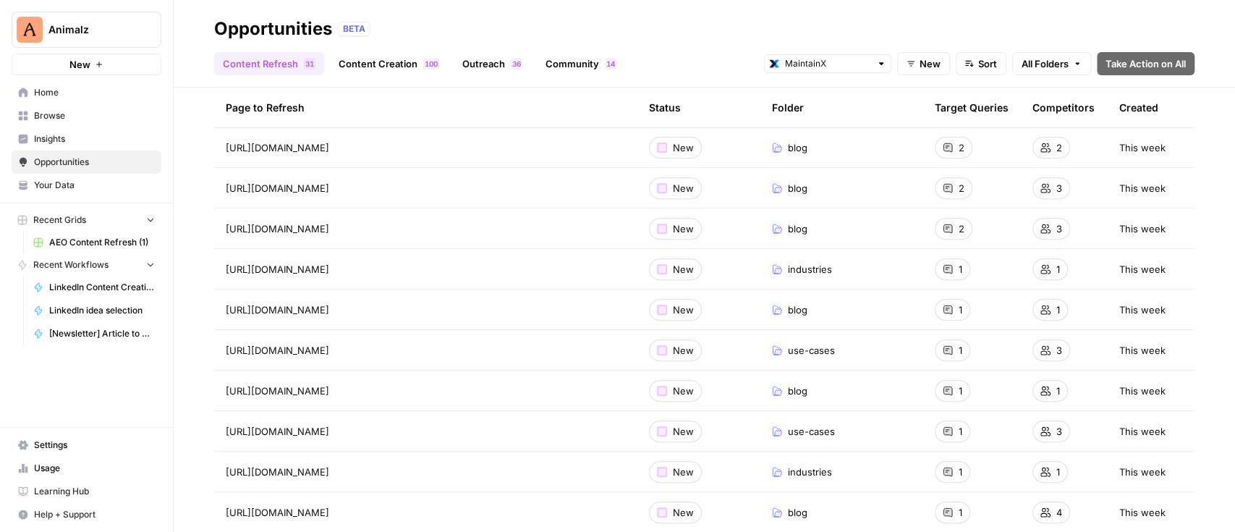
scroll to position [387, 0]
click at [329, 268] on span "[URL][DOMAIN_NAME]" at bounding box center [277, 268] width 103 height 14
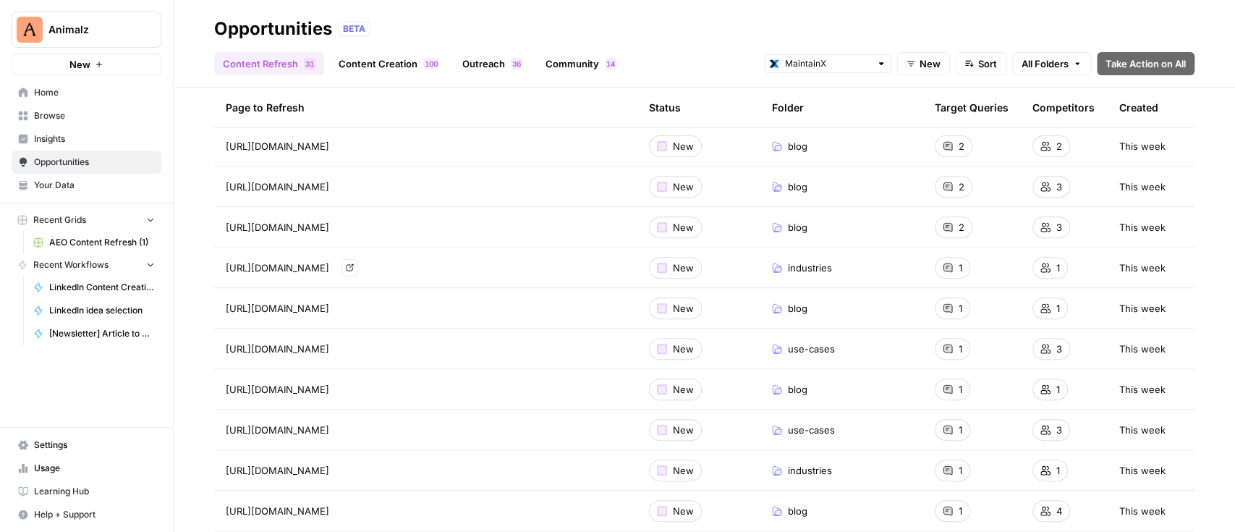
click at [368, 207] on td "[URL][DOMAIN_NAME]" at bounding box center [425, 227] width 423 height 40
click at [329, 229] on span "[URL][DOMAIN_NAME]" at bounding box center [277, 227] width 103 height 14
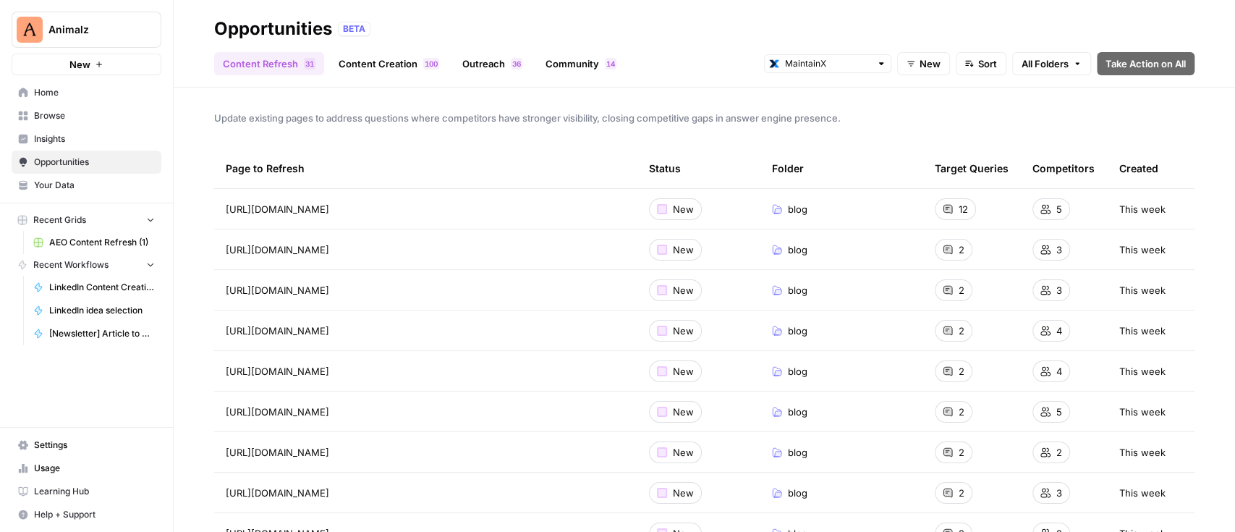
click at [329, 213] on span "[URL][DOMAIN_NAME]" at bounding box center [277, 209] width 103 height 14
click at [422, 158] on div "Page to Refresh" at bounding box center [426, 168] width 400 height 40
